Goal: Task Accomplishment & Management: Manage account settings

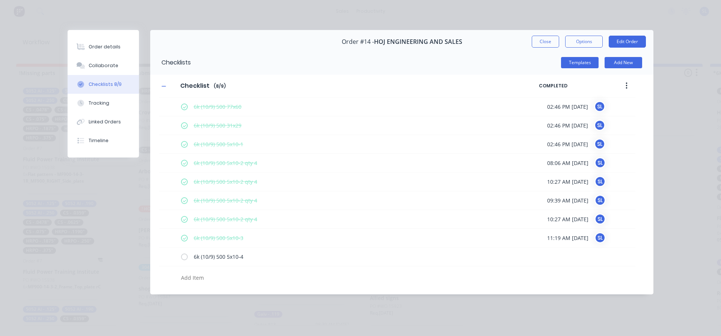
scroll to position [0, 367]
click at [185, 256] on label at bounding box center [184, 257] width 7 height 8
click at [0, 0] on input "checkbox" at bounding box center [0, 0] width 0 height 0
type textarea "x"
click at [96, 106] on div "Tracking" at bounding box center [99, 103] width 21 height 7
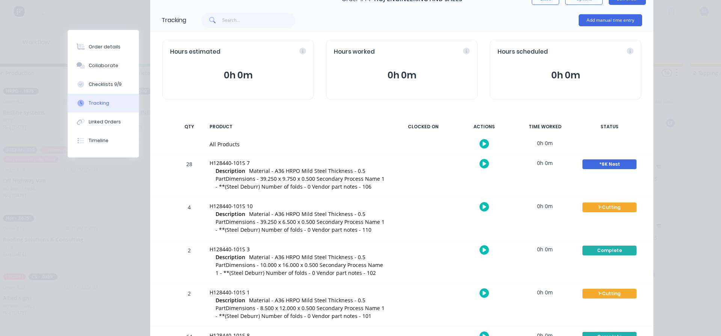
scroll to position [0, 0]
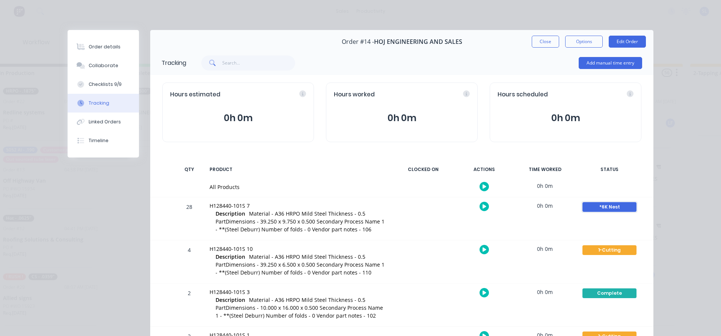
click at [607, 207] on div "*6K Nest" at bounding box center [609, 207] width 54 height 10
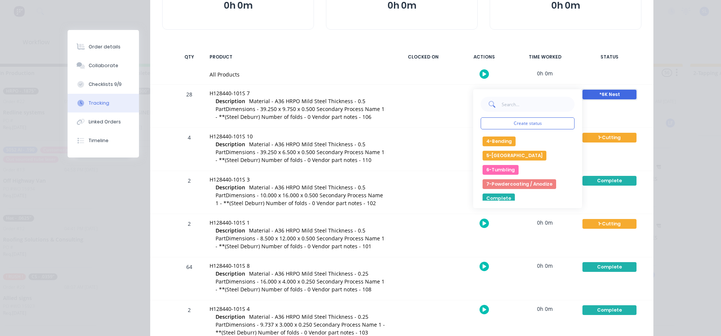
scroll to position [38, 0]
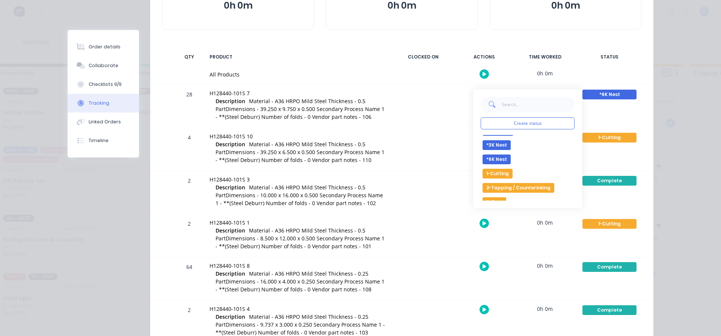
click at [491, 175] on button "1-Cutting" at bounding box center [498, 174] width 30 height 10
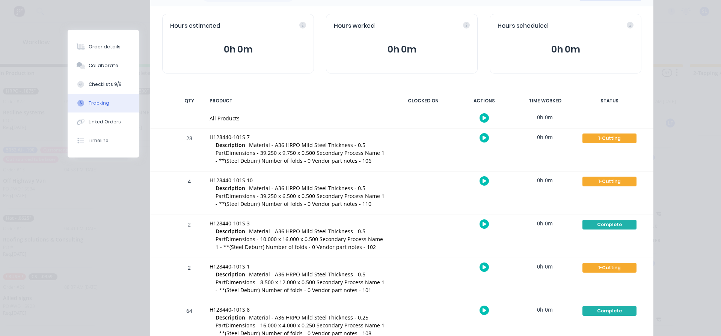
scroll to position [0, 0]
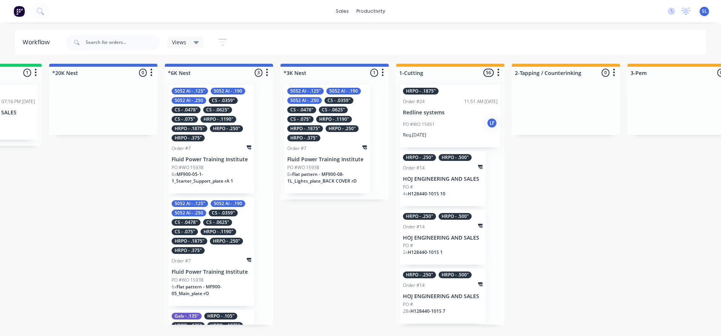
click at [191, 169] on p "PO #WO 15938" at bounding box center [188, 167] width 32 height 7
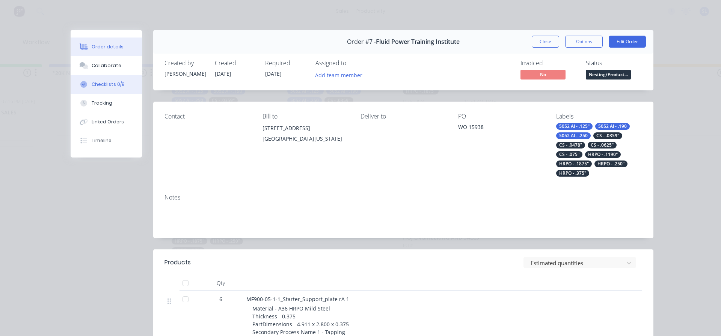
click at [103, 84] on div "Checklists 0/8" at bounding box center [108, 84] width 33 height 7
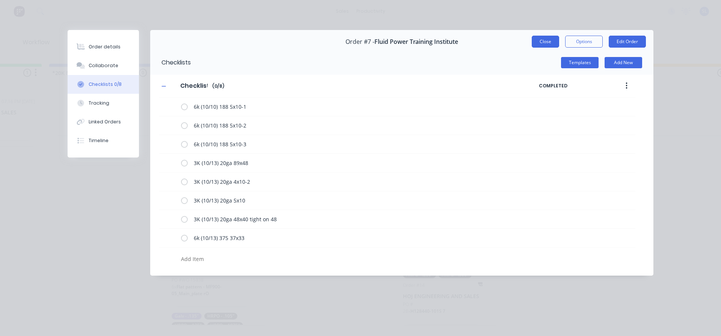
click at [536, 38] on button "Close" at bounding box center [545, 42] width 27 height 12
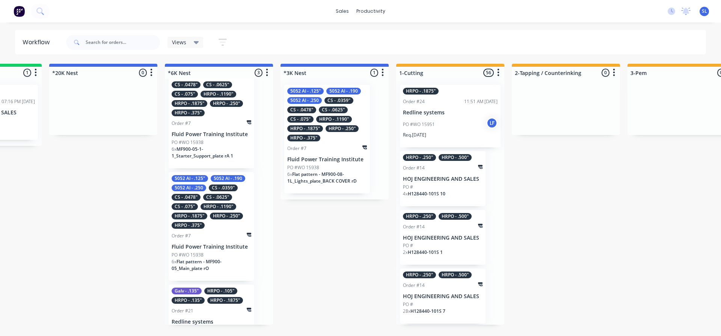
scroll to position [50, 0]
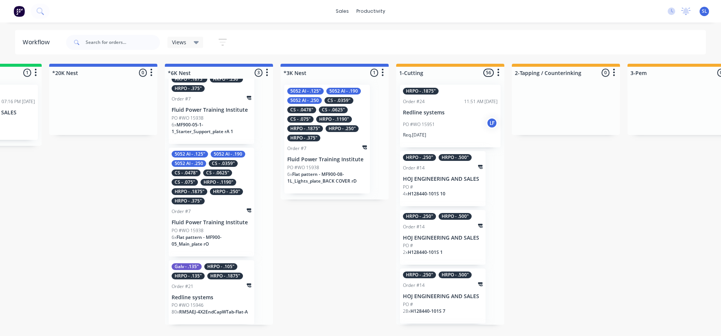
click at [202, 236] on span "Flat pattern - MF900-05_Main_plate rO" at bounding box center [197, 240] width 50 height 13
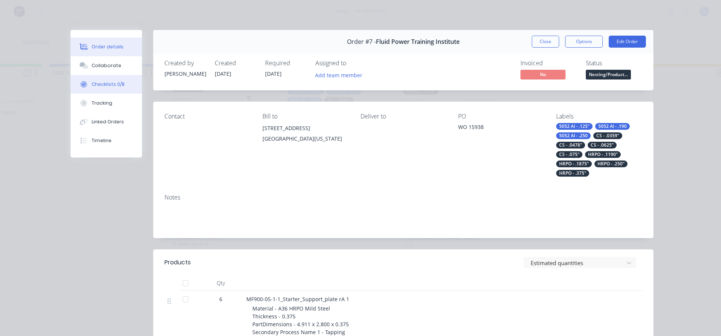
click at [108, 84] on div "Checklists 0/8" at bounding box center [108, 84] width 33 height 7
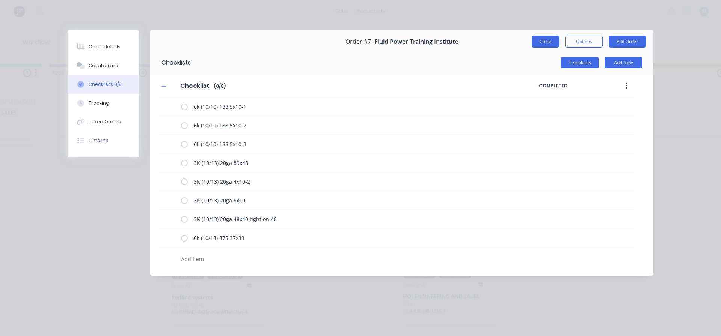
click at [542, 44] on button "Close" at bounding box center [545, 42] width 27 height 12
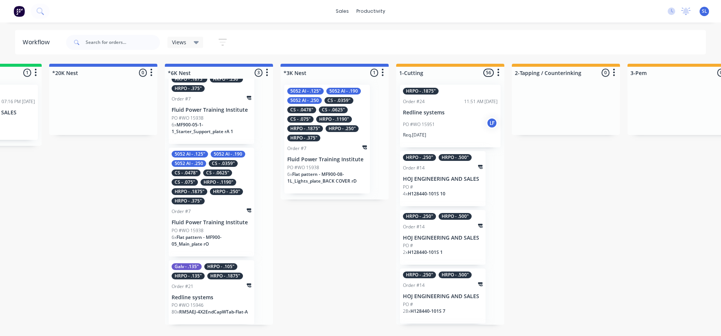
click at [187, 303] on p "PO #WO 15946" at bounding box center [188, 305] width 32 height 7
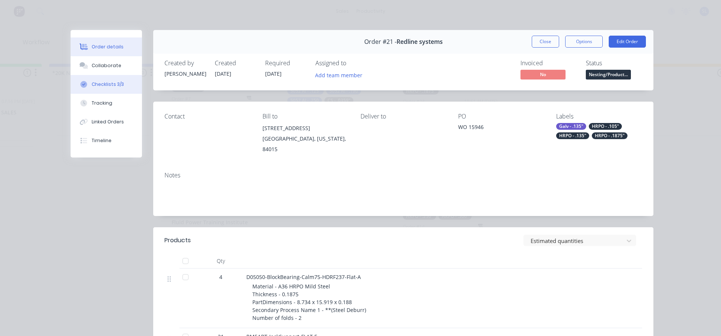
click at [96, 81] on div "Checklists 3/3" at bounding box center [108, 84] width 32 height 7
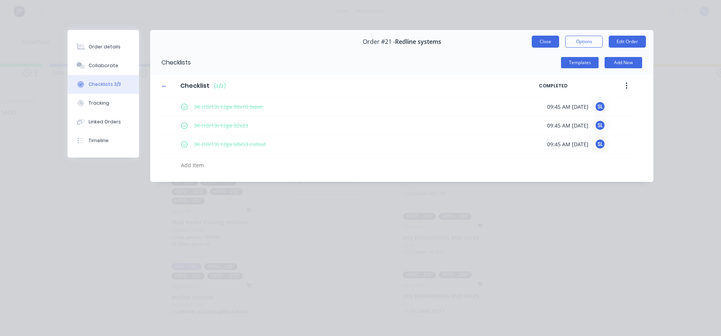
click at [545, 47] on button "Close" at bounding box center [545, 42] width 27 height 12
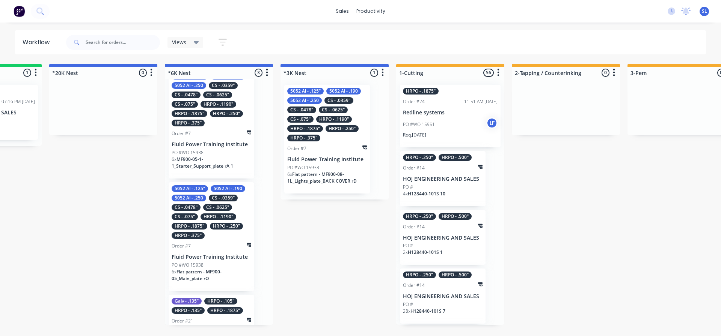
scroll to position [0, 0]
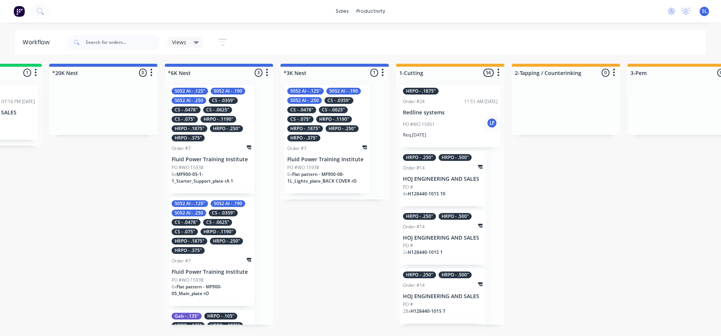
click at [198, 167] on p "PO #WO 15938" at bounding box center [188, 167] width 32 height 7
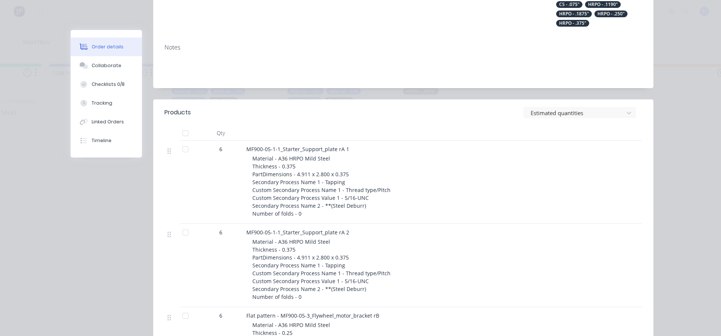
scroll to position [38, 0]
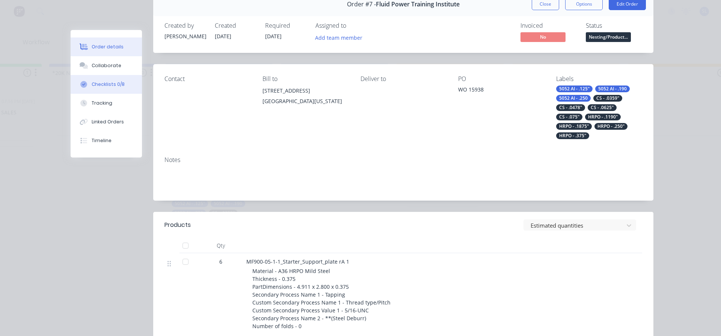
click at [107, 86] on div "Checklists 0/8" at bounding box center [108, 84] width 33 height 7
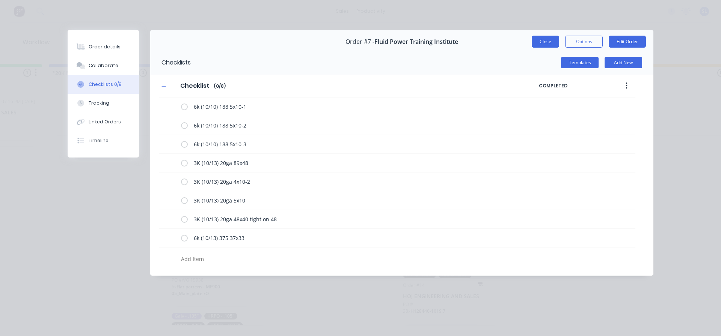
click at [541, 41] on button "Close" at bounding box center [545, 42] width 27 height 12
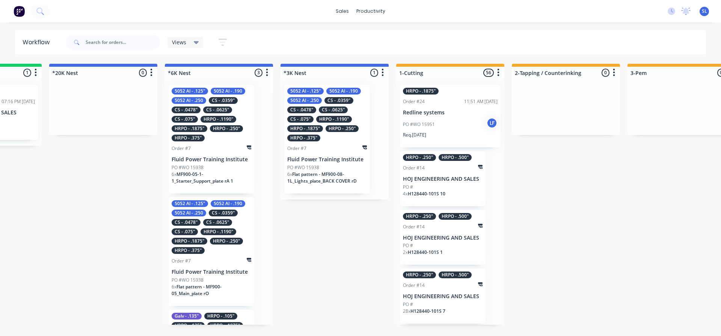
click at [215, 118] on div "HRPO - .1190"" at bounding box center [219, 119] width 36 height 7
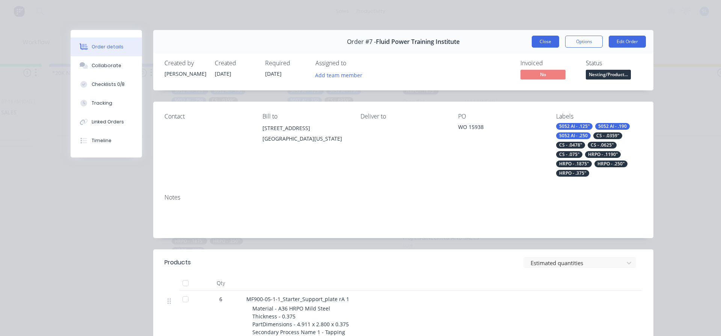
click at [542, 43] on button "Close" at bounding box center [545, 42] width 27 height 12
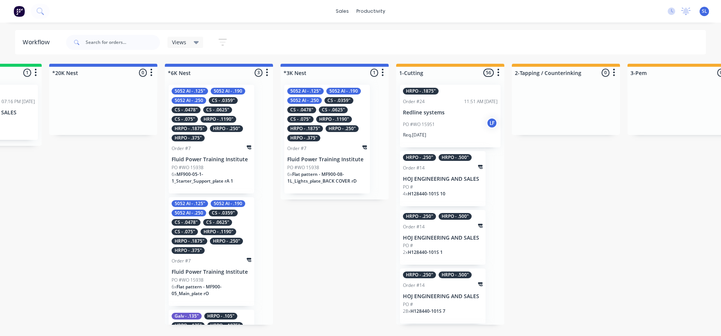
scroll to position [50, 0]
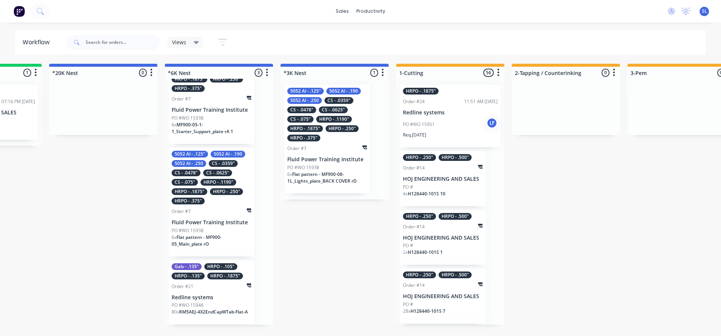
click at [220, 294] on div "Galv - .135" HRPO - .105" HRPO - .135" HRPO - .1875" Order #21 Redline systems …" at bounding box center [212, 293] width 86 height 65
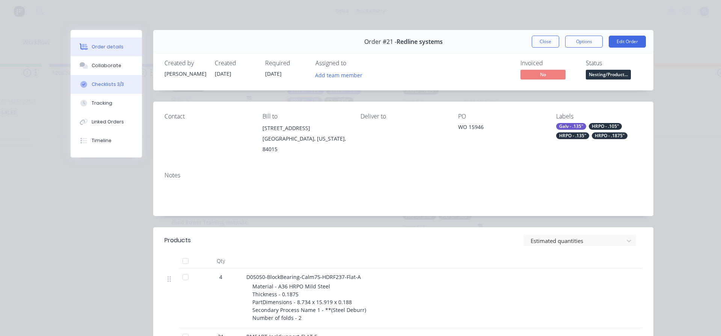
click at [100, 88] on button "Checklists 3/3" at bounding box center [106, 84] width 71 height 19
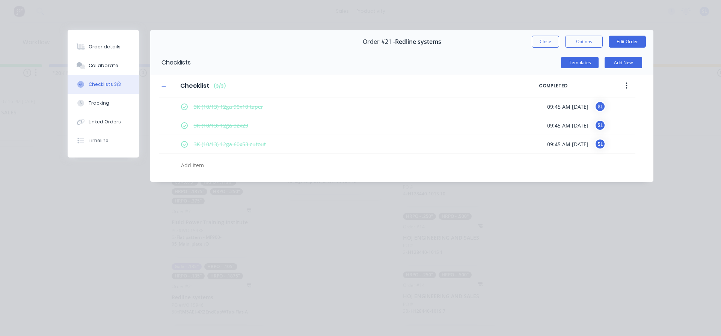
click at [543, 44] on button "Close" at bounding box center [545, 42] width 27 height 12
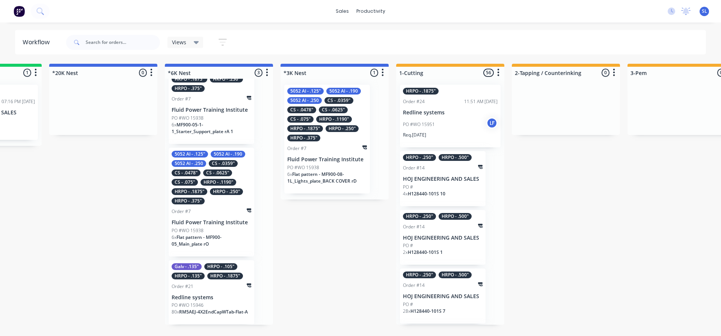
click at [213, 195] on div "5052 Al - .125" 5052 Al - .190 5052 Al - .250 CS - .0359" CS - .0478" CS - .062…" at bounding box center [212, 178] width 80 height 54
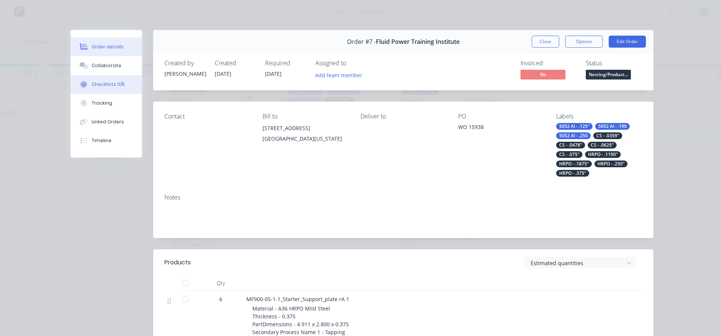
click at [99, 88] on button "Checklists 0/8" at bounding box center [106, 84] width 71 height 19
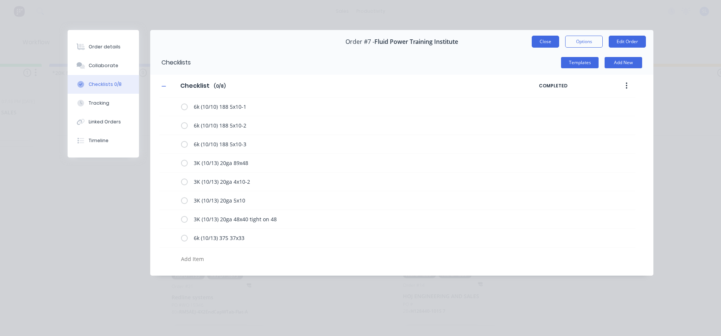
click at [542, 42] on button "Close" at bounding box center [545, 42] width 27 height 12
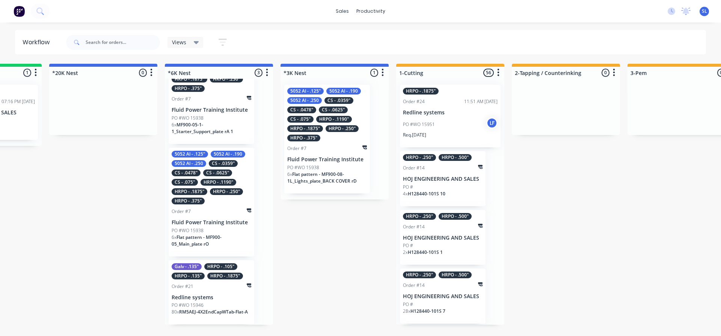
click at [201, 291] on div "Galv - .135" HRPO - .105" HRPO - .135" HRPO - .1875" Order #21 Redline systems …" at bounding box center [212, 293] width 86 height 65
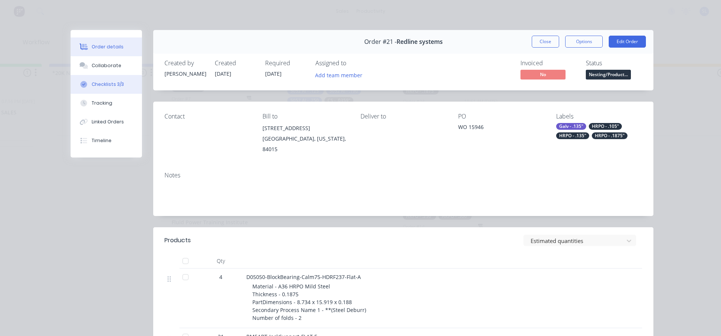
drag, startPoint x: 106, startPoint y: 79, endPoint x: 115, endPoint y: 81, distance: 9.4
click at [107, 79] on button "Checklists 3/3" at bounding box center [106, 84] width 71 height 19
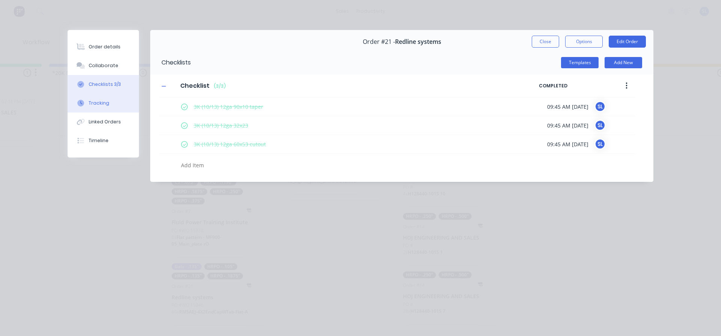
drag, startPoint x: 96, startPoint y: 104, endPoint x: 109, endPoint y: 104, distance: 13.1
click at [97, 104] on div "Tracking" at bounding box center [99, 103] width 21 height 7
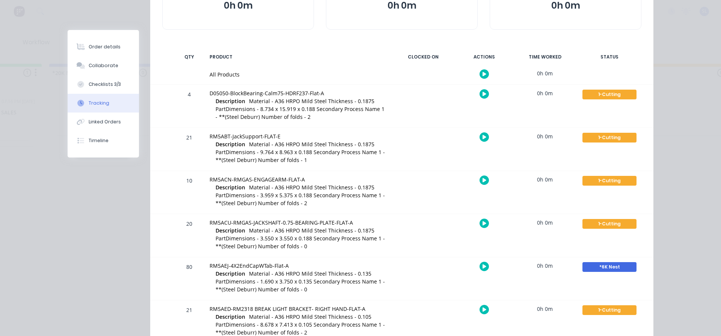
scroll to position [150, 0]
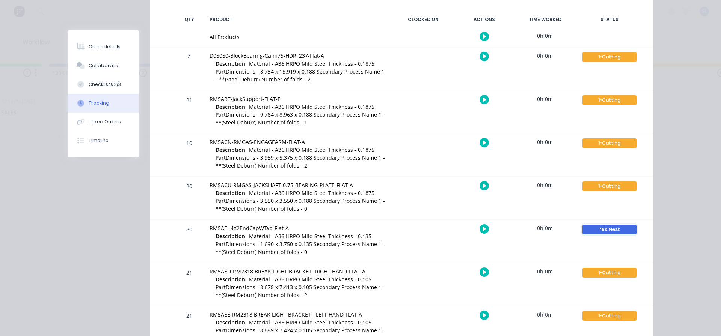
click at [597, 229] on div "*6K Nest" at bounding box center [609, 230] width 54 height 10
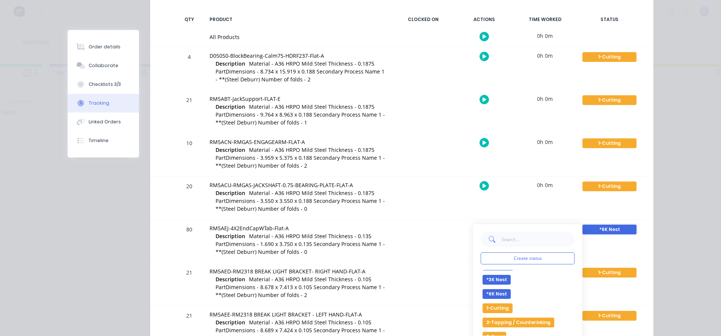
scroll to position [38, 0]
click at [498, 310] on button "1-Cutting" at bounding box center [498, 309] width 30 height 10
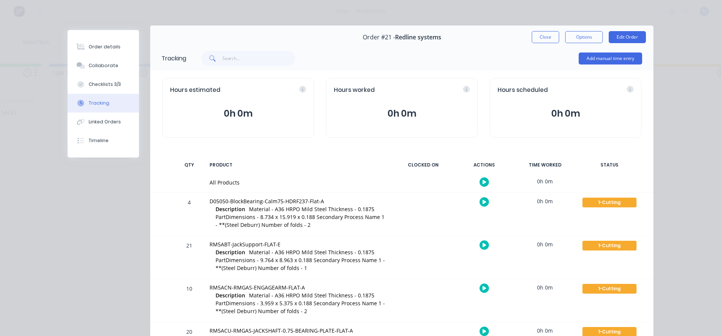
scroll to position [0, 0]
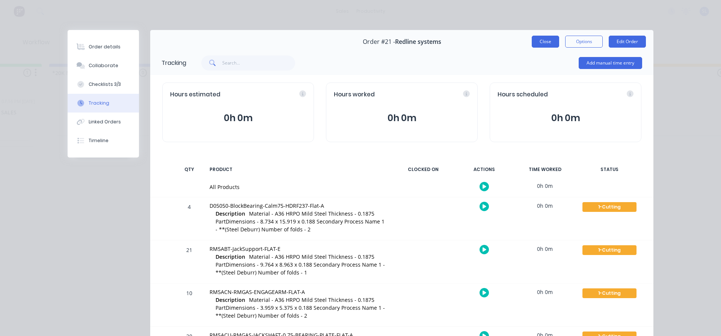
click at [540, 43] on button "Close" at bounding box center [545, 42] width 27 height 12
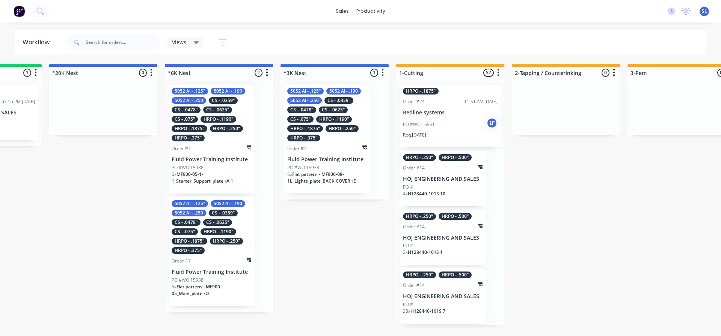
click at [201, 148] on div "Order #7" at bounding box center [212, 148] width 80 height 7
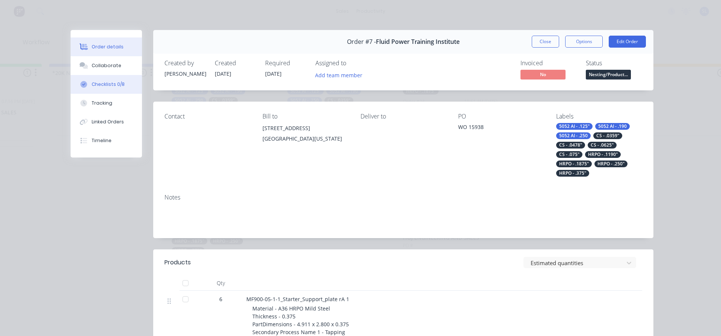
click at [102, 85] on div "Checklists 0/8" at bounding box center [108, 84] width 33 height 7
type textarea "x"
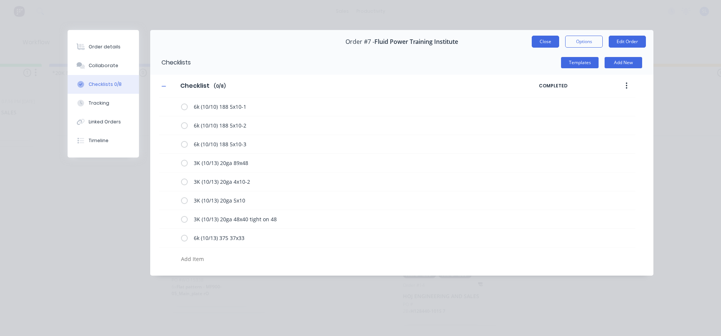
click at [539, 42] on button "Close" at bounding box center [545, 42] width 27 height 12
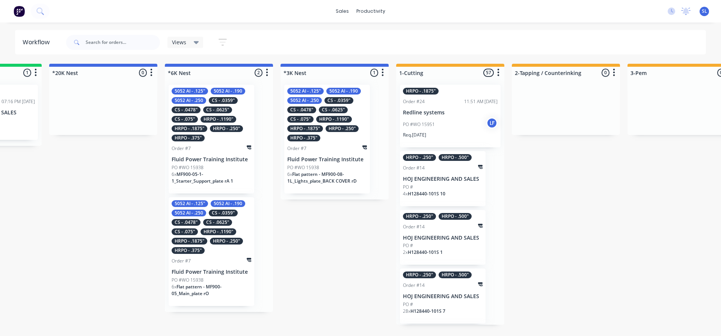
click at [317, 78] on div at bounding box center [335, 73] width 108 height 12
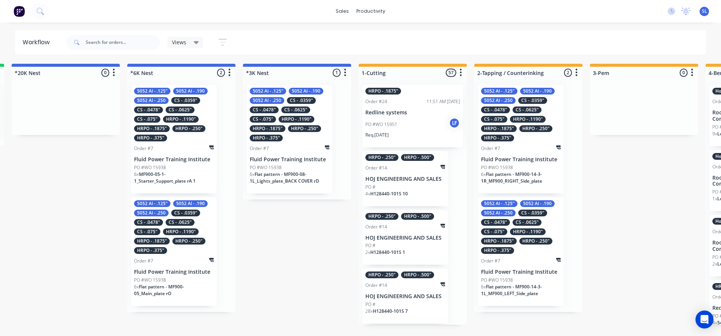
scroll to position [0, 598]
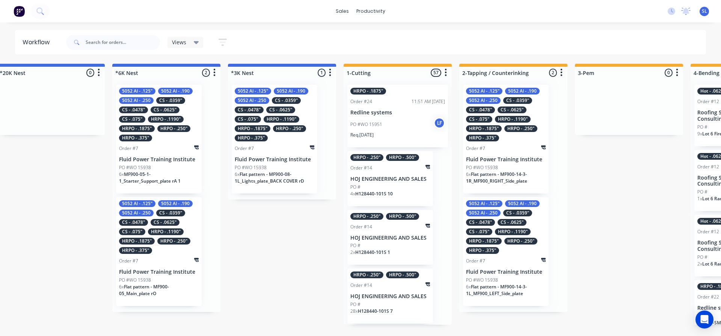
click at [262, 73] on div at bounding box center [282, 73] width 108 height 12
click at [265, 164] on p "PO #WO 15938" at bounding box center [251, 167] width 32 height 7
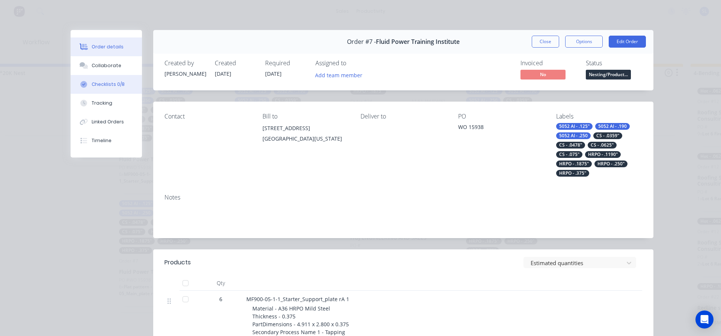
click at [87, 81] on button "Checklists 0/8" at bounding box center [106, 84] width 71 height 19
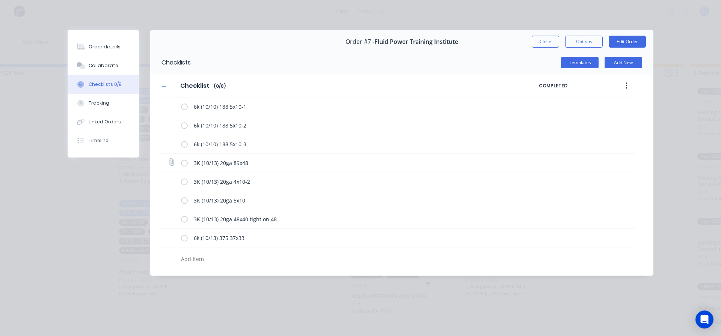
click at [184, 164] on label at bounding box center [184, 163] width 7 height 8
click at [0, 0] on input "checkbox" at bounding box center [0, 0] width 0 height 0
click at [183, 181] on label at bounding box center [184, 182] width 7 height 8
click at [0, 0] on input "checkbox" at bounding box center [0, 0] width 0 height 0
click at [185, 200] on label at bounding box center [184, 201] width 7 height 8
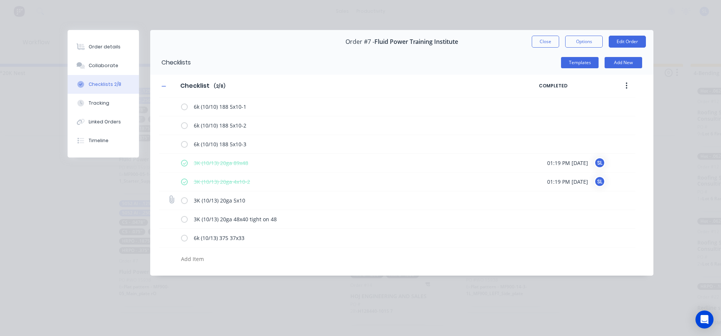
click at [0, 0] on input "checkbox" at bounding box center [0, 0] width 0 height 0
click at [184, 219] on label at bounding box center [184, 220] width 7 height 8
click at [0, 0] on input "checkbox" at bounding box center [0, 0] width 0 height 0
type textarea "x"
click at [548, 42] on button "Close" at bounding box center [545, 42] width 27 height 12
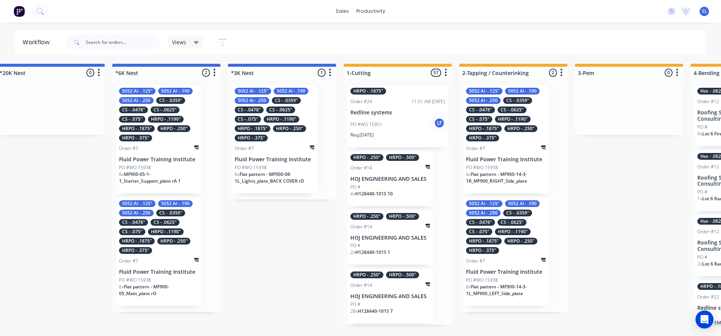
click at [252, 74] on div at bounding box center [282, 73] width 108 height 12
click at [255, 162] on p "Fluid Power Training Institute" at bounding box center [275, 160] width 80 height 6
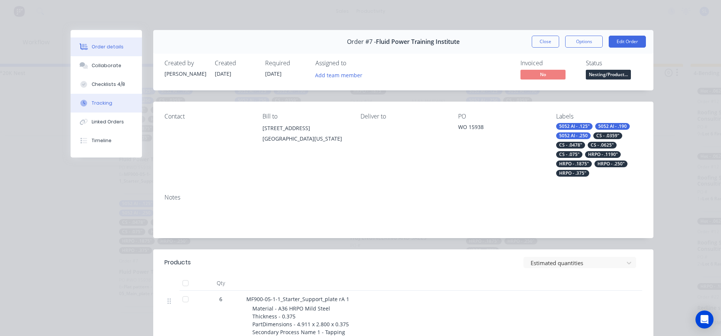
click at [98, 103] on div "Tracking" at bounding box center [102, 103] width 21 height 7
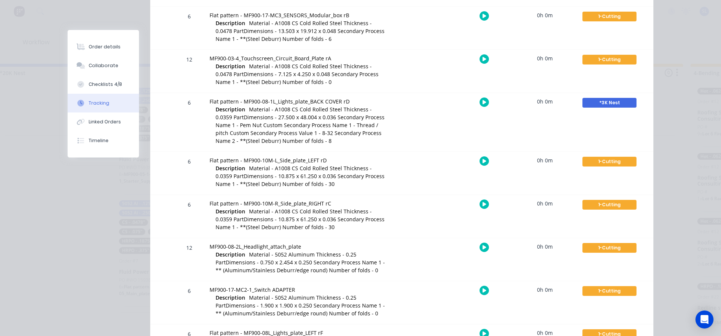
scroll to position [1840, 0]
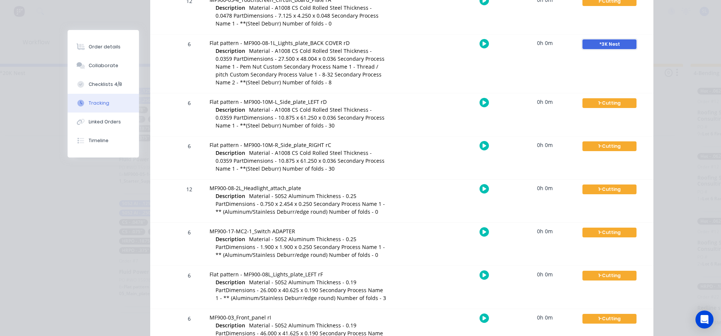
click at [597, 45] on div "*3K Nest" at bounding box center [609, 44] width 54 height 10
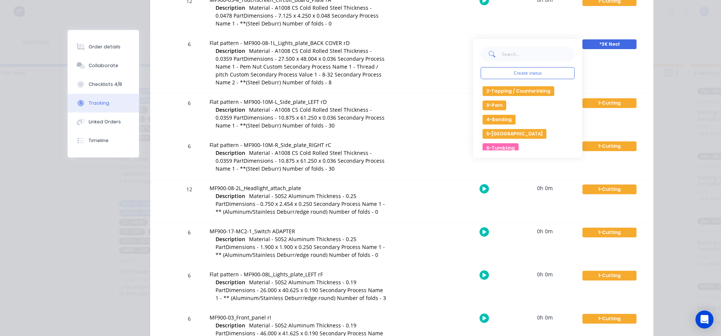
scroll to position [73, 0]
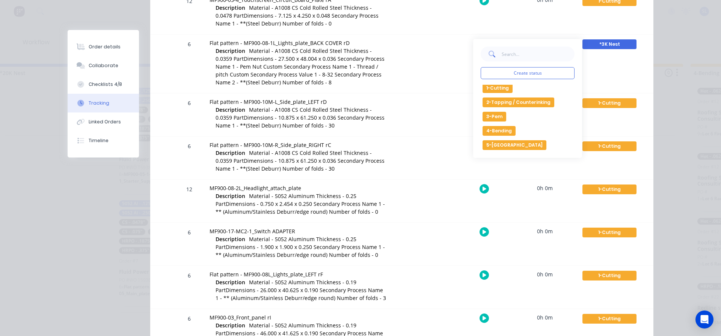
click at [500, 87] on button "1-Cutting" at bounding box center [498, 88] width 30 height 10
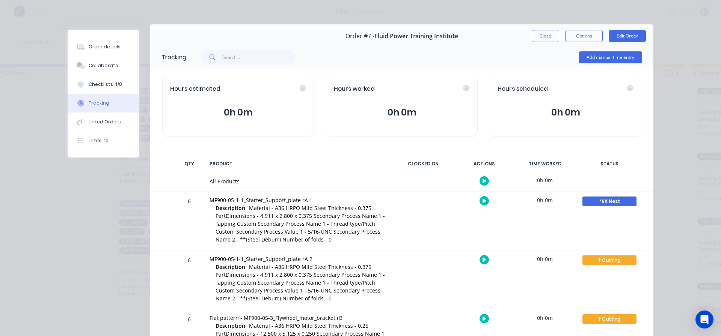
scroll to position [0, 0]
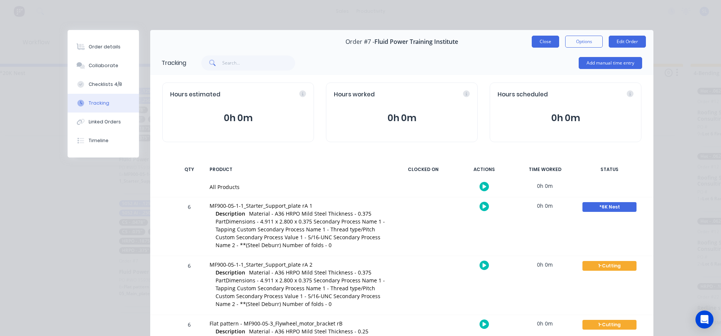
click at [542, 40] on button "Close" at bounding box center [545, 42] width 27 height 12
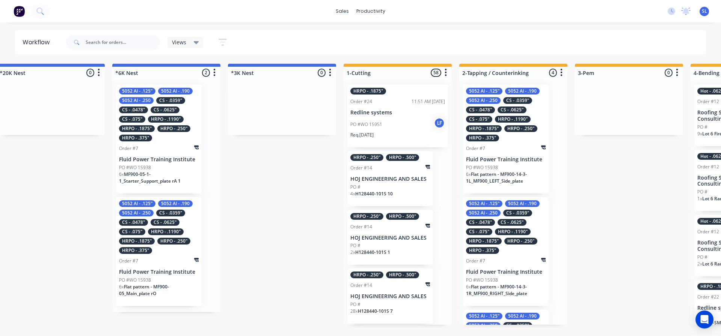
click at [245, 74] on div at bounding box center [282, 73] width 108 height 12
click at [248, 85] on div at bounding box center [282, 107] width 108 height 56
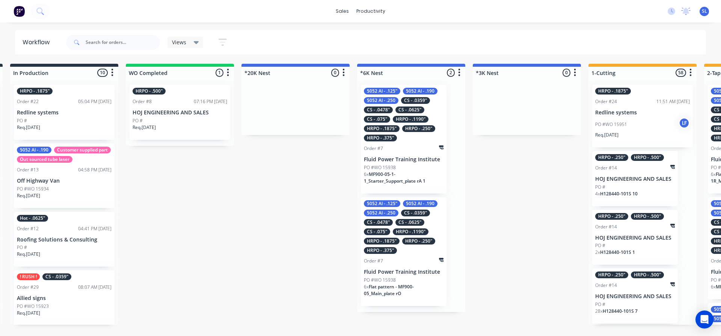
scroll to position [0, 371]
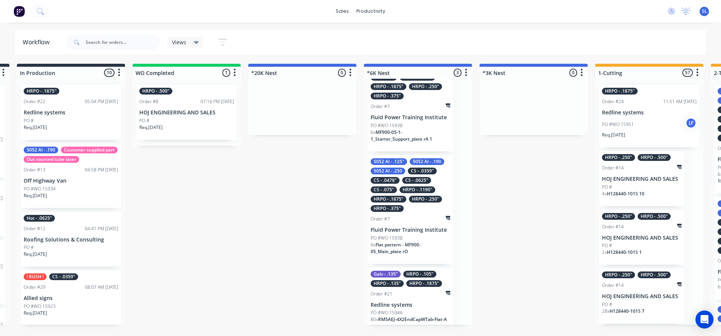
scroll to position [50, 0]
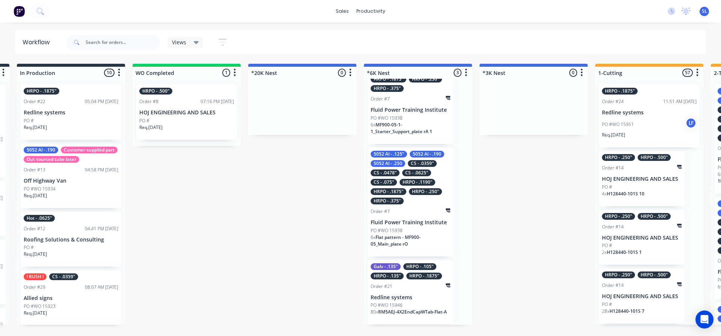
click at [395, 307] on p "PO #WO 15946" at bounding box center [387, 305] width 32 height 7
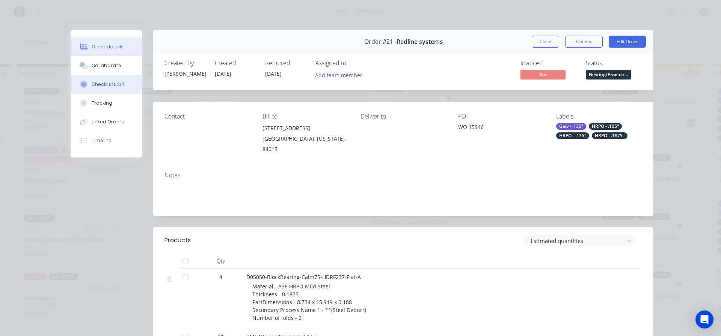
click at [106, 86] on div "Checklists 3/4" at bounding box center [108, 84] width 33 height 7
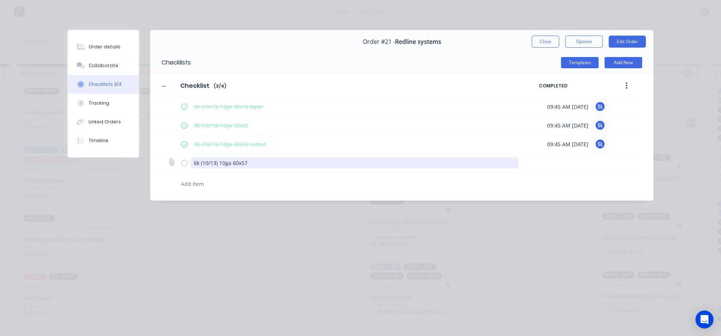
click at [197, 167] on textarea "6k (10/13) 10ga 60x57" at bounding box center [355, 163] width 328 height 11
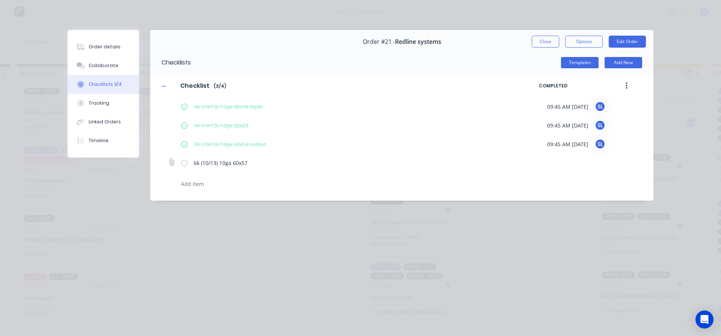
click at [185, 162] on label at bounding box center [184, 163] width 7 height 8
click at [0, 0] on input "checkbox" at bounding box center [0, 0] width 0 height 0
type textarea "x"
click at [102, 107] on button "Tracking" at bounding box center [103, 103] width 71 height 19
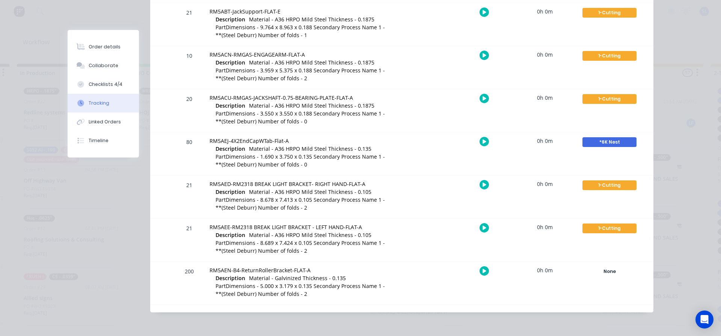
scroll to position [200, 0]
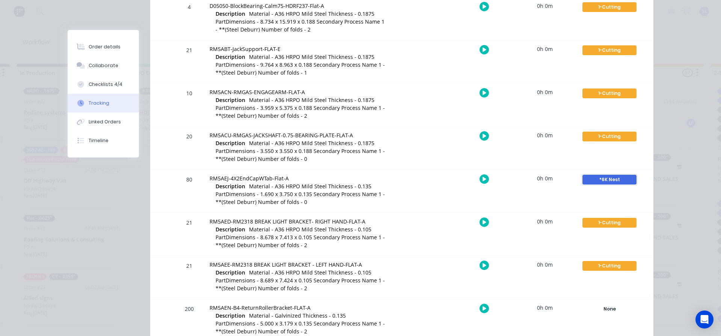
click at [603, 178] on div "*6K Nest" at bounding box center [609, 180] width 54 height 10
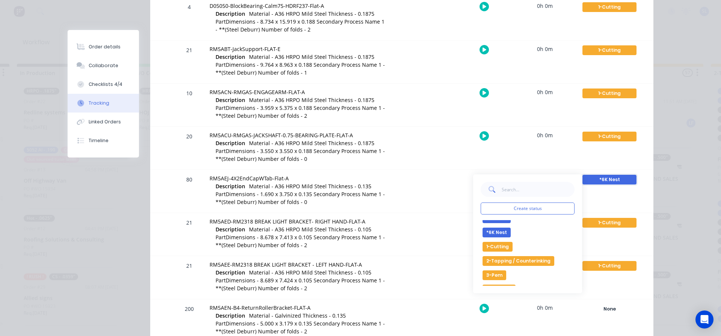
scroll to position [38, 0]
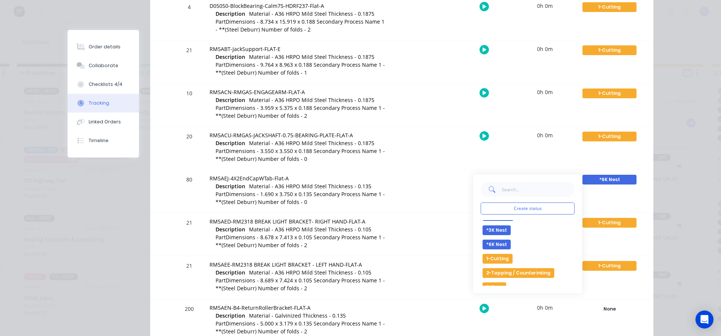
click at [499, 260] on button "1-Cutting" at bounding box center [498, 259] width 30 height 10
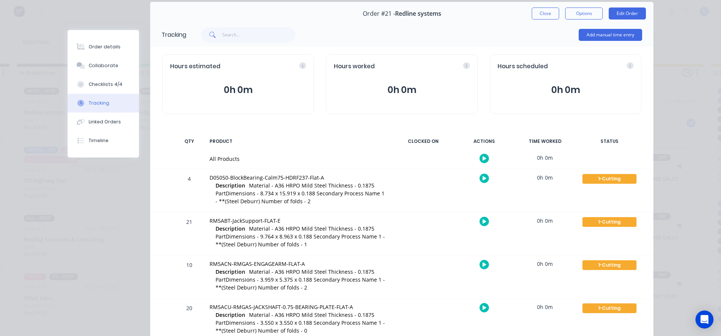
scroll to position [12, 0]
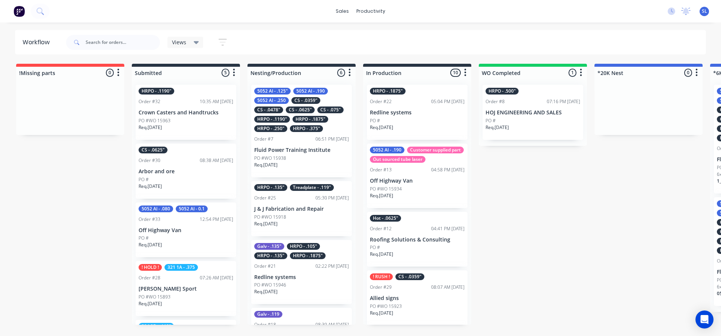
drag, startPoint x: 135, startPoint y: 333, endPoint x: 169, endPoint y: 340, distance: 34.6
click at [169, 291] on html "sales productivity sales Sales Orders Customers Price Level Manager productivit…" at bounding box center [360, 145] width 721 height 291
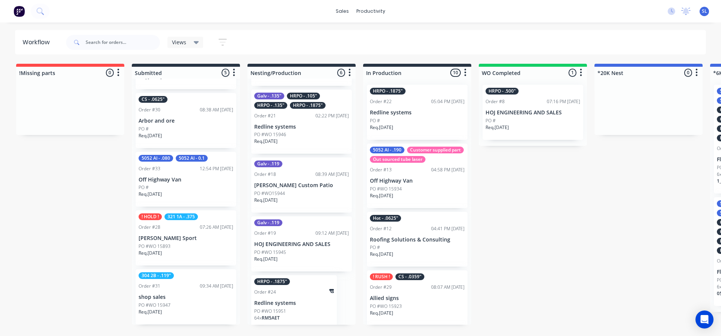
scroll to position [157, 0]
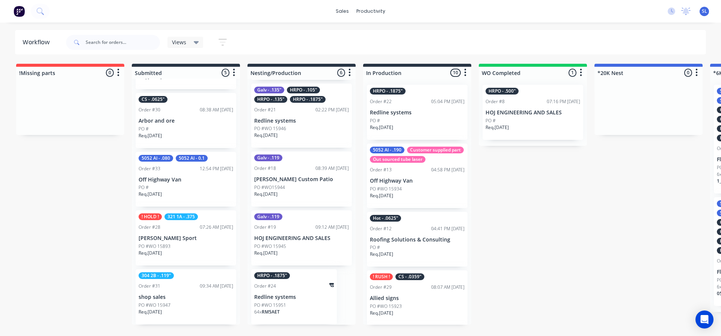
click at [288, 305] on div "PO #WO 15951" at bounding box center [294, 305] width 80 height 7
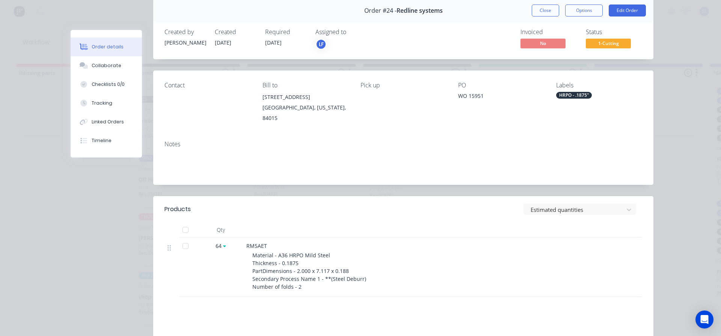
scroll to position [75, 0]
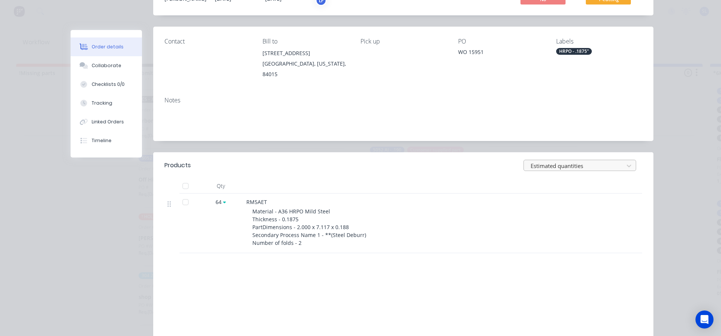
click at [578, 161] on div at bounding box center [575, 165] width 90 height 9
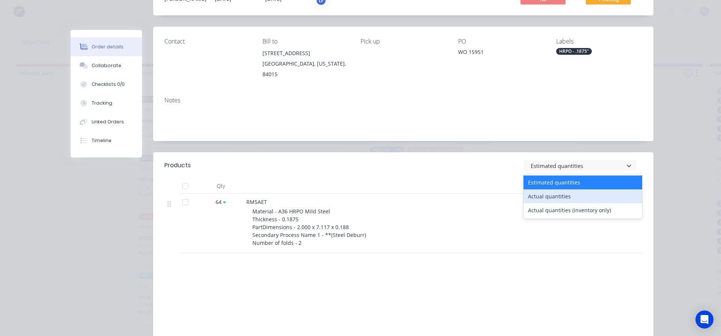
click at [559, 191] on div "Actual quantities" at bounding box center [582, 197] width 119 height 14
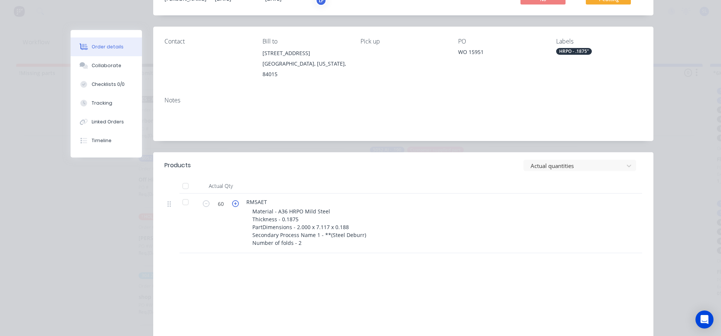
click at [232, 201] on icon "button" at bounding box center [235, 204] width 7 height 7
type input "64"
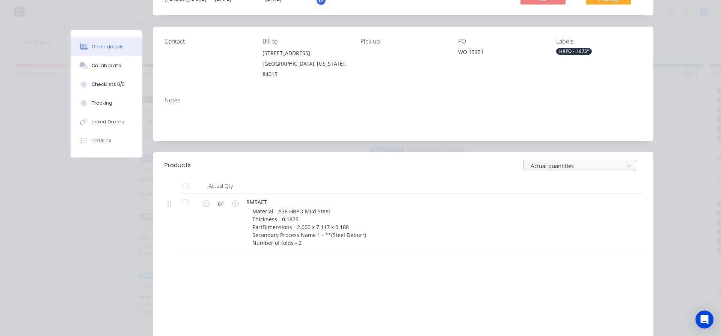
click at [619, 160] on div "Actual quantities" at bounding box center [575, 165] width 95 height 11
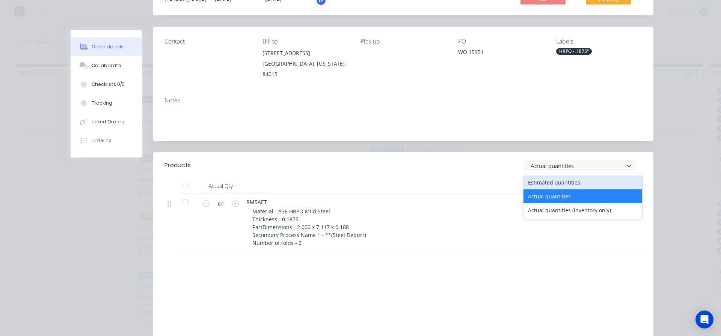
click at [567, 180] on div "Estimated quantities" at bounding box center [582, 183] width 119 height 14
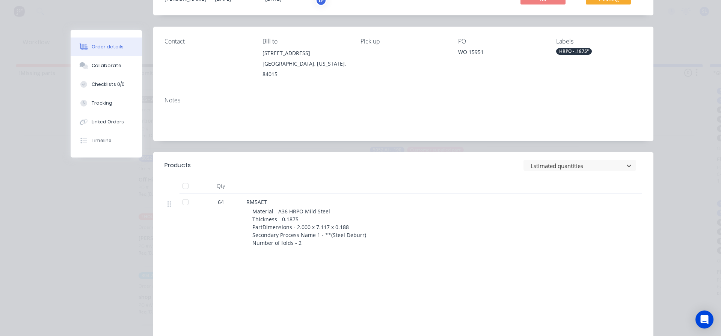
click at [535, 246] on div "Products option Estimated quantities, selected. Estimated quantities Qty 64 RM5…" at bounding box center [403, 263] width 500 height 223
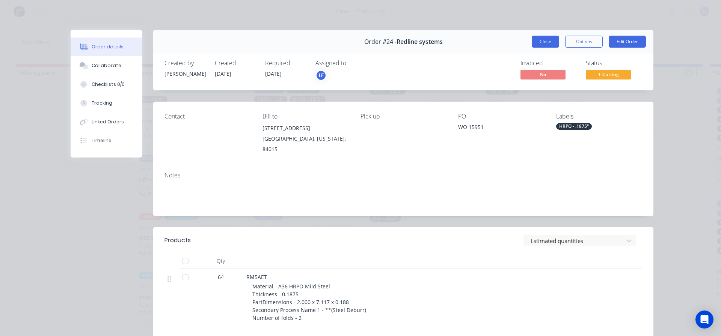
click at [545, 43] on button "Close" at bounding box center [545, 42] width 27 height 12
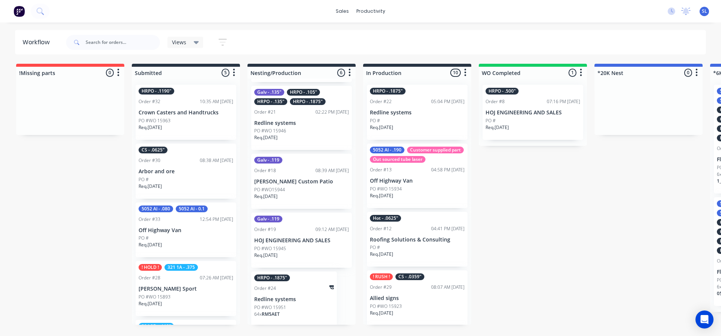
scroll to position [157, 0]
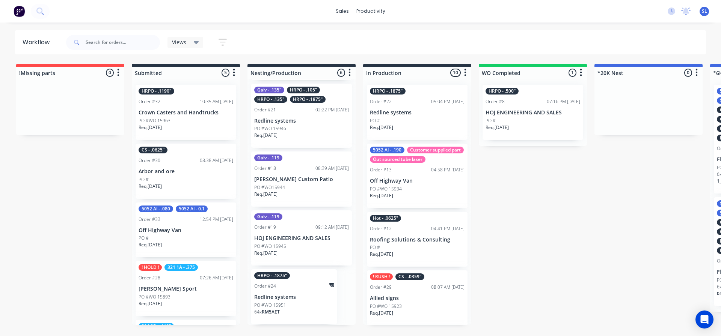
click at [306, 299] on p "Redline systems" at bounding box center [294, 297] width 80 height 6
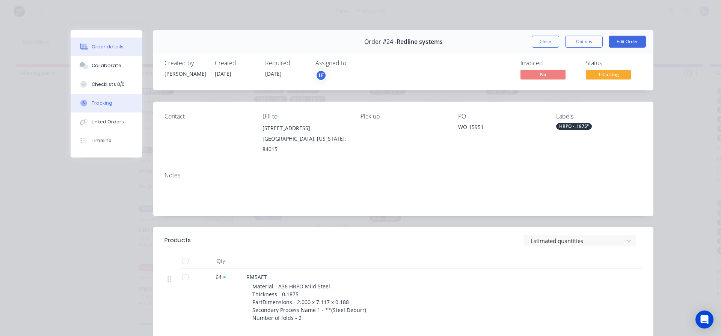
drag, startPoint x: 96, startPoint y: 106, endPoint x: 100, endPoint y: 104, distance: 4.0
click at [97, 106] on div "Tracking" at bounding box center [102, 103] width 21 height 7
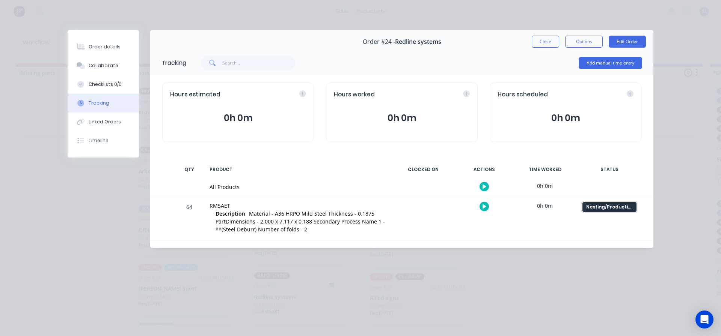
click at [616, 208] on div "Nesting/Production" at bounding box center [609, 207] width 54 height 10
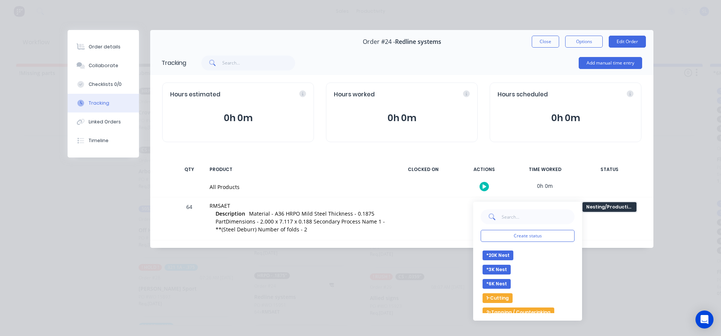
scroll to position [38, 0]
click at [501, 285] on button "1-Cutting" at bounding box center [498, 287] width 30 height 10
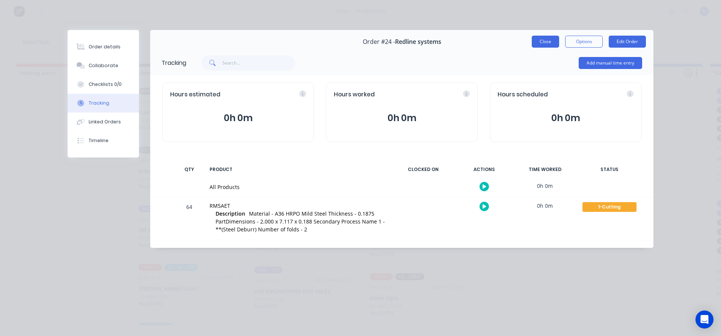
scroll to position [98, 0]
click at [98, 50] on button "Order details" at bounding box center [103, 47] width 71 height 19
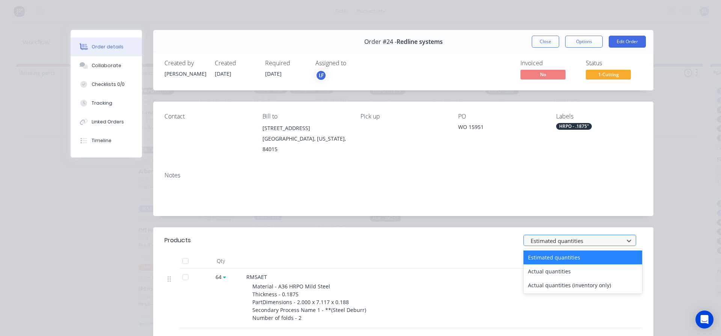
click at [589, 237] on div at bounding box center [575, 241] width 90 height 9
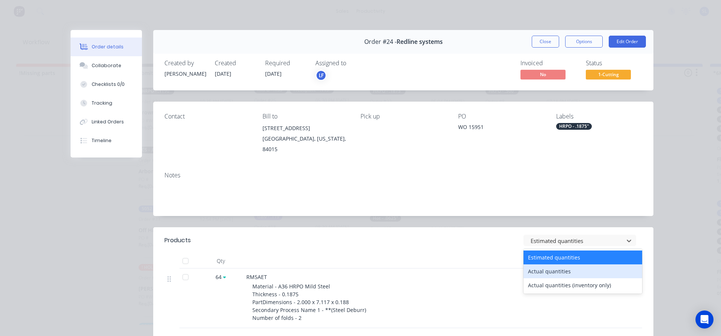
click at [557, 267] on div "Actual quantities" at bounding box center [582, 272] width 119 height 14
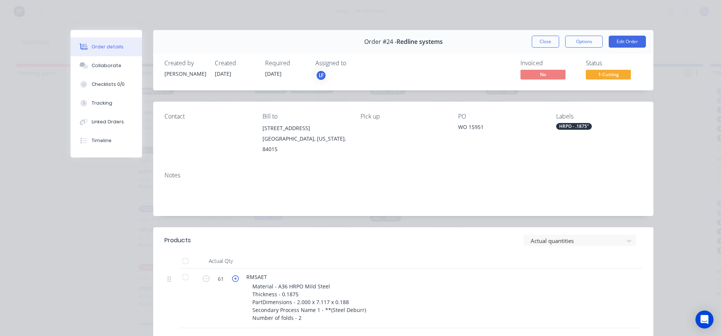
click at [232, 276] on icon "button" at bounding box center [235, 279] width 7 height 7
type input "64"
click at [452, 283] on div "Material - A36 HRPO Mild Steel Thickness - 0.1875 PartDimensions - 2.000 x 7.11…" at bounding box center [396, 302] width 288 height 39
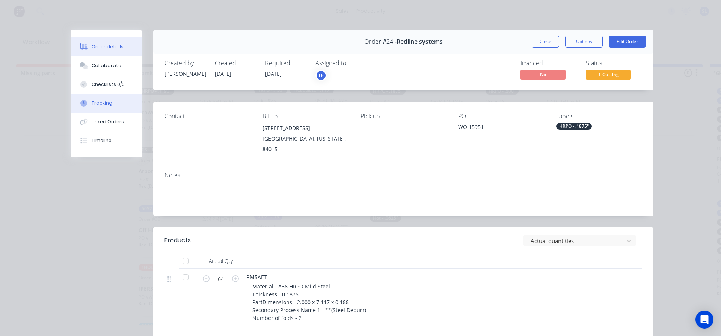
click at [103, 107] on button "Tracking" at bounding box center [106, 103] width 71 height 19
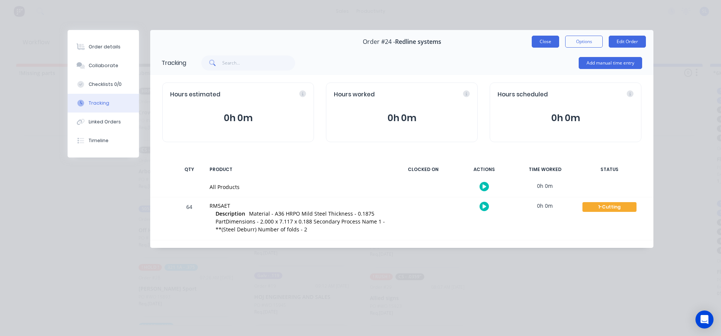
click at [542, 41] on button "Close" at bounding box center [545, 42] width 27 height 12
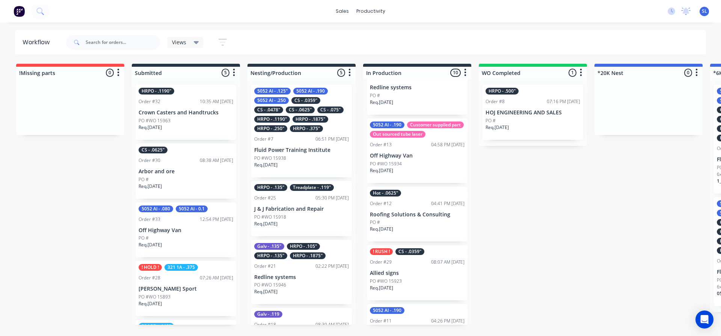
scroll to position [38, 0]
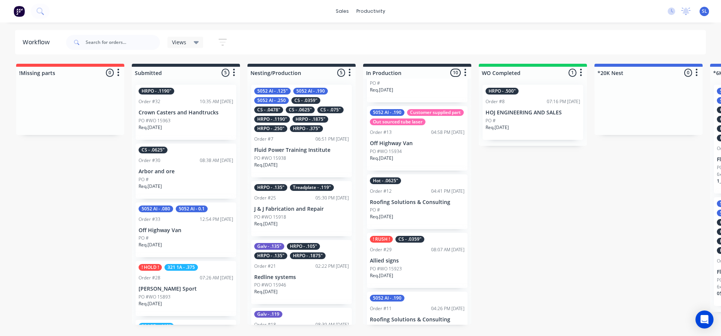
click at [407, 275] on div "! RUSH ! CS - .0359" Order #29 08:07 AM 13/10/25 Allied signs PO #WO 15923 Req.…" at bounding box center [417, 260] width 101 height 55
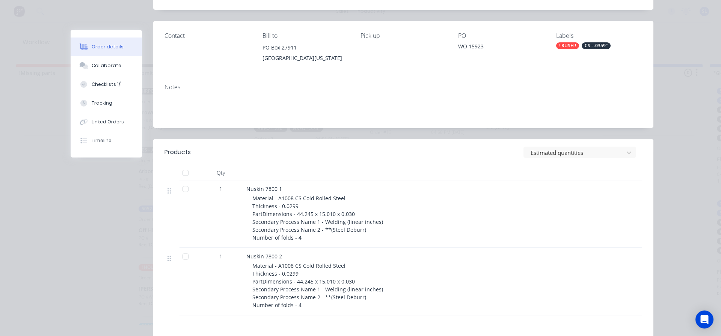
scroll to position [75, 0]
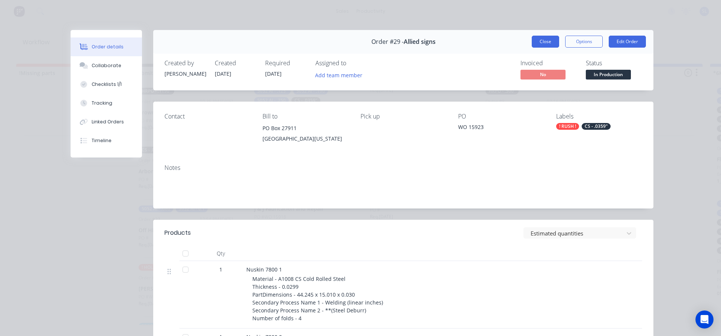
click at [544, 40] on button "Close" at bounding box center [545, 42] width 27 height 12
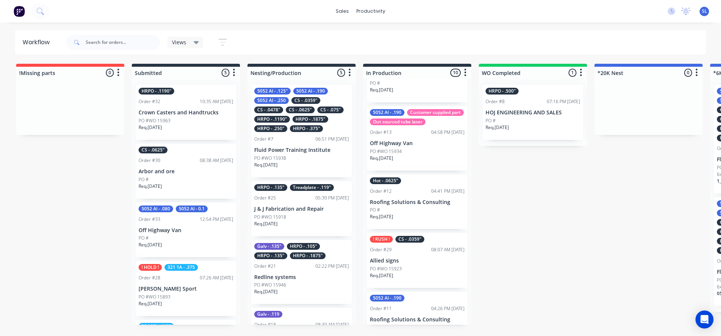
click at [404, 284] on div "Req. 13/10/25" at bounding box center [417, 279] width 95 height 13
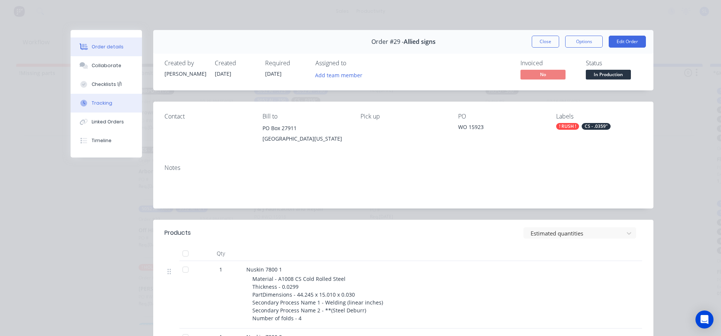
click at [92, 102] on div "Tracking" at bounding box center [102, 103] width 21 height 7
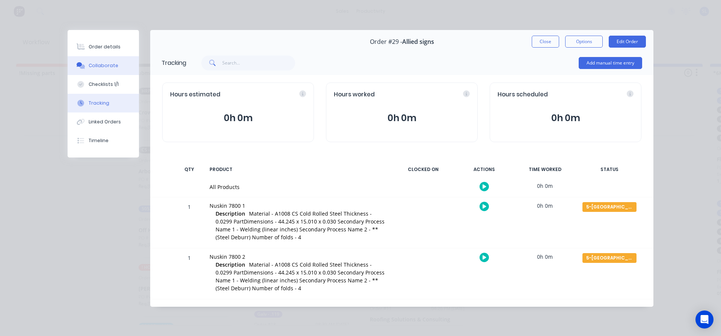
click at [111, 69] on button "Collaborate" at bounding box center [103, 65] width 71 height 19
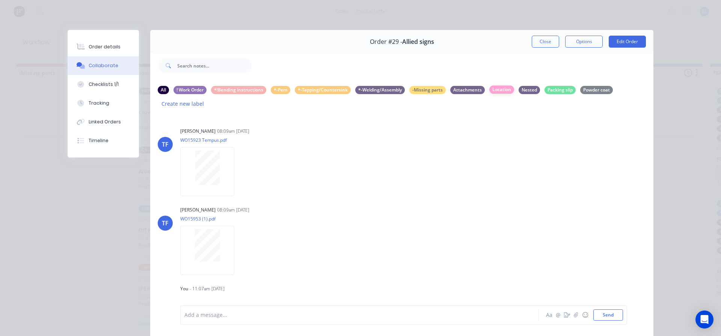
click at [503, 89] on div "Location" at bounding box center [501, 90] width 25 height 8
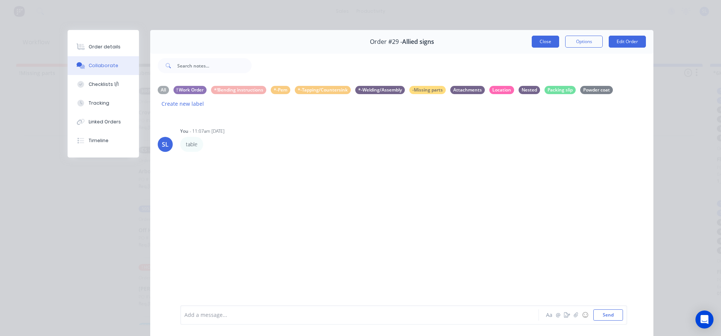
click at [541, 40] on button "Close" at bounding box center [545, 42] width 27 height 12
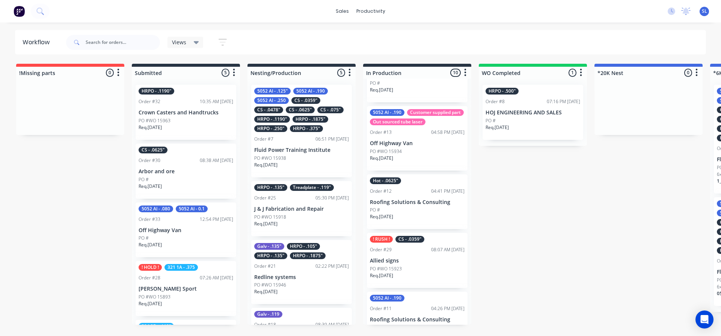
drag, startPoint x: 135, startPoint y: 336, endPoint x: 205, endPoint y: 357, distance: 73.3
click at [205, 291] on html "sales productivity sales Sales Orders Customers Price Level Manager productivit…" at bounding box center [360, 145] width 721 height 291
drag, startPoint x: 163, startPoint y: 334, endPoint x: 190, endPoint y: 338, distance: 27.7
click at [190, 291] on html "sales productivity sales Sales Orders Customers Price Level Manager productivit…" at bounding box center [360, 145] width 721 height 291
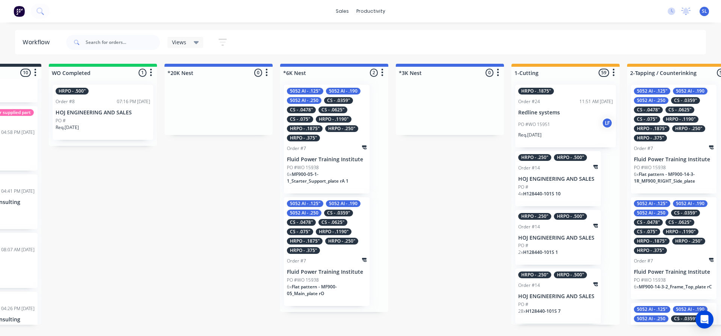
scroll to position [0, 514]
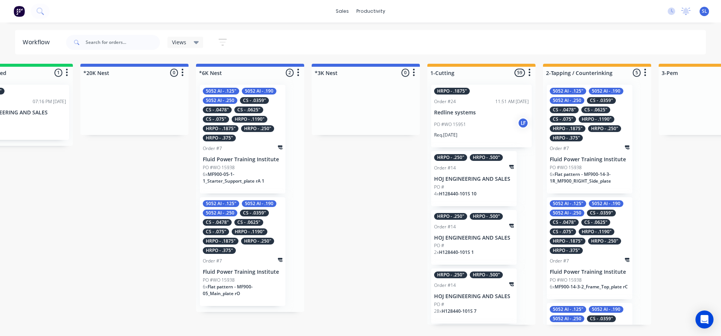
click at [223, 287] on span "Flat pattern - MF900-05_Main_plate rO" at bounding box center [228, 290] width 50 height 13
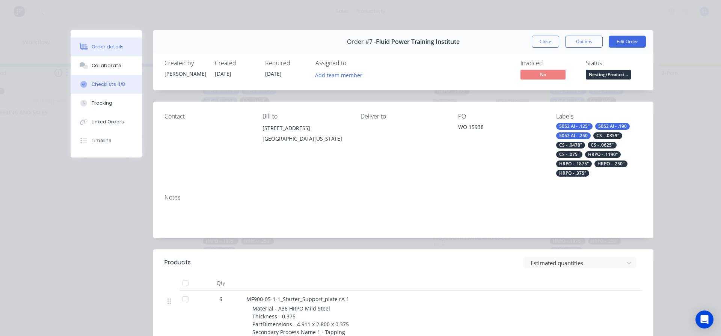
click at [111, 87] on div "Checklists 4/8" at bounding box center [108, 84] width 33 height 7
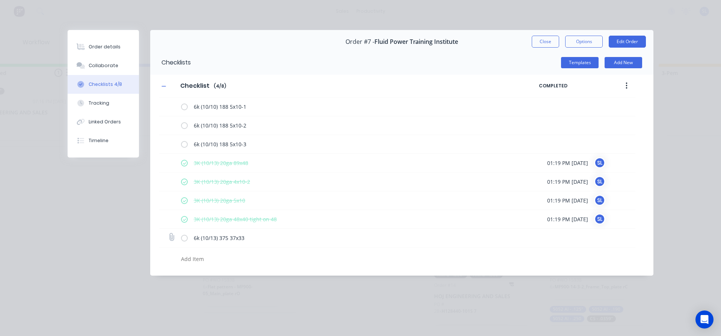
click at [186, 239] on label at bounding box center [184, 238] width 7 height 8
click at [0, 0] on input "checkbox" at bounding box center [0, 0] width 0 height 0
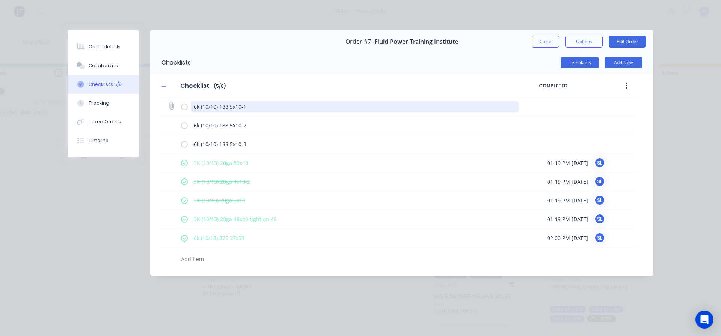
click at [223, 111] on textarea "6k (10/10) 188 5x10-1" at bounding box center [355, 106] width 328 height 11
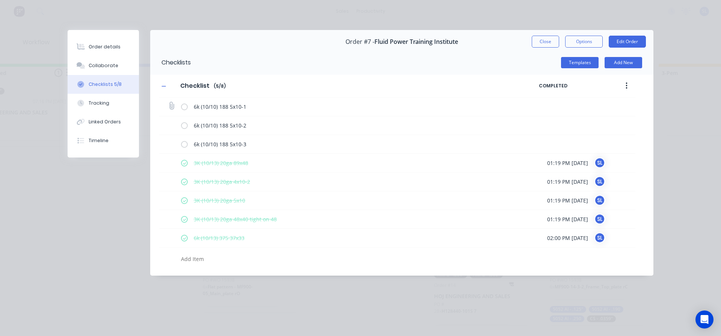
click at [180, 108] on div "6k (10/10) 188 5x10-1" at bounding box center [397, 107] width 476 height 19
click at [183, 106] on label at bounding box center [184, 107] width 7 height 8
click at [0, 0] on input "checkbox" at bounding box center [0, 0] width 0 height 0
type textarea "x"
click at [537, 41] on button "Close" at bounding box center [545, 42] width 27 height 12
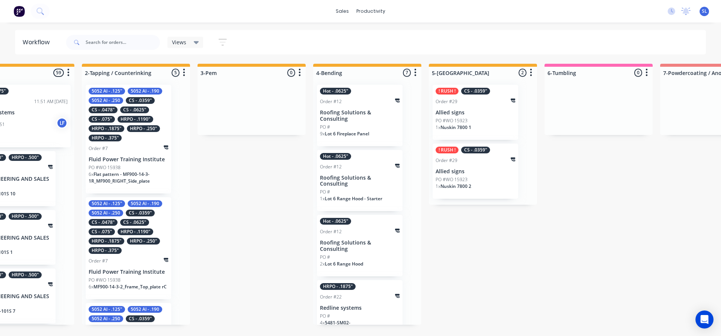
scroll to position [0, 992]
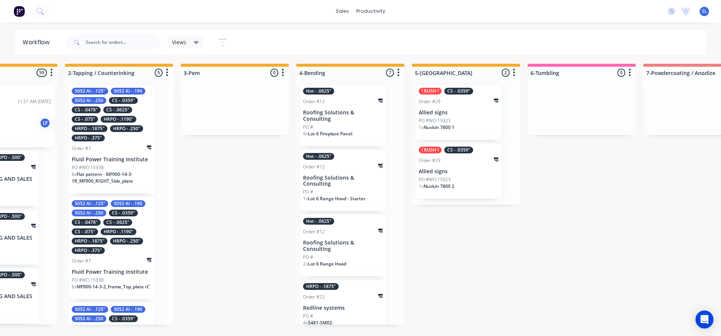
click at [472, 124] on div "1 x Nuskin 7800 1" at bounding box center [459, 130] width 80 height 13
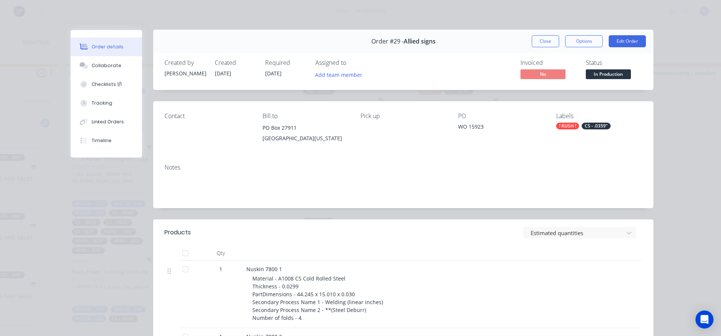
scroll to position [0, 0]
click at [127, 100] on button "Tracking" at bounding box center [106, 103] width 71 height 19
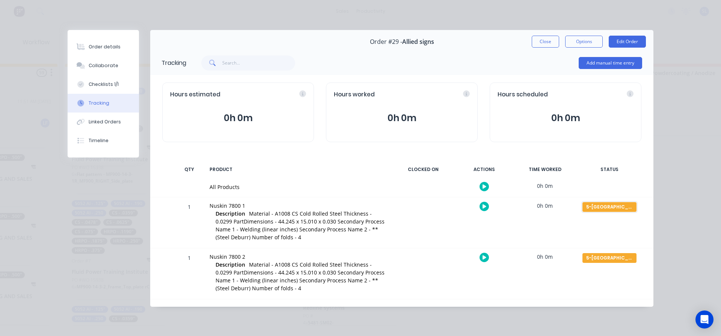
click at [611, 208] on div "5-[GEOGRAPHIC_DATA]" at bounding box center [609, 207] width 54 height 10
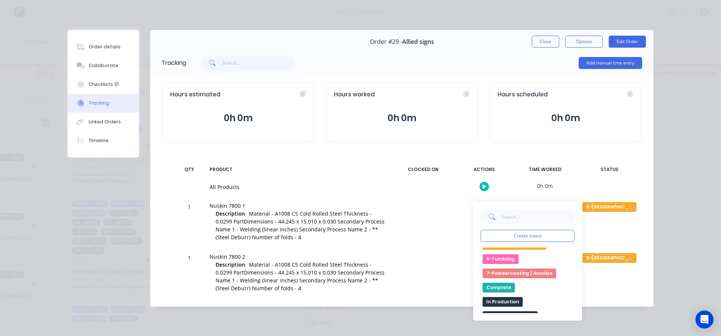
scroll to position [134, 0]
click at [505, 290] on button "Complete" at bounding box center [499, 290] width 32 height 10
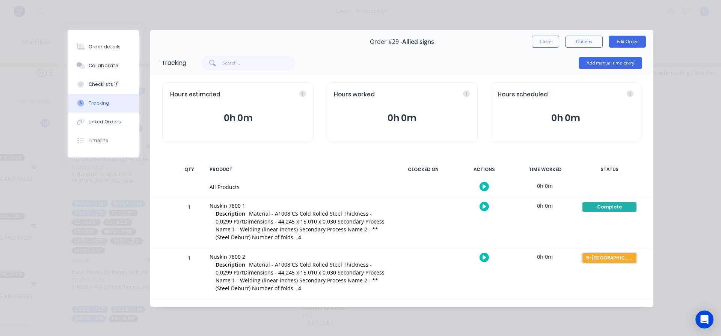
click at [600, 258] on div "5-[GEOGRAPHIC_DATA]" at bounding box center [609, 258] width 54 height 10
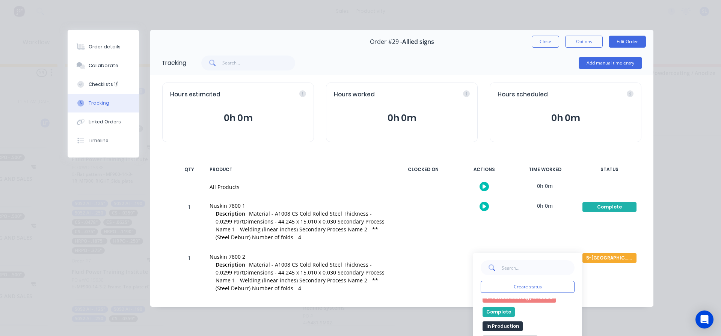
scroll to position [157, 0]
click at [501, 318] on button "Complete" at bounding box center [499, 318] width 32 height 10
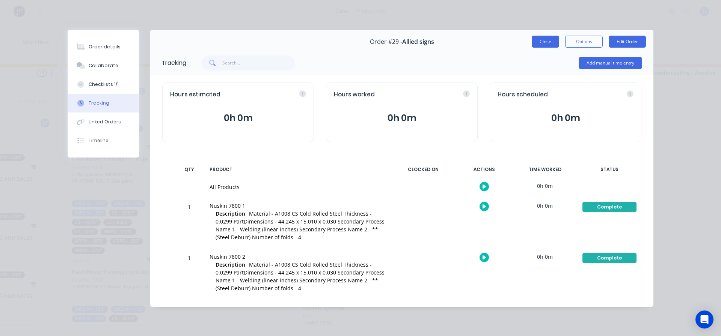
click at [549, 46] on button "Close" at bounding box center [545, 42] width 27 height 12
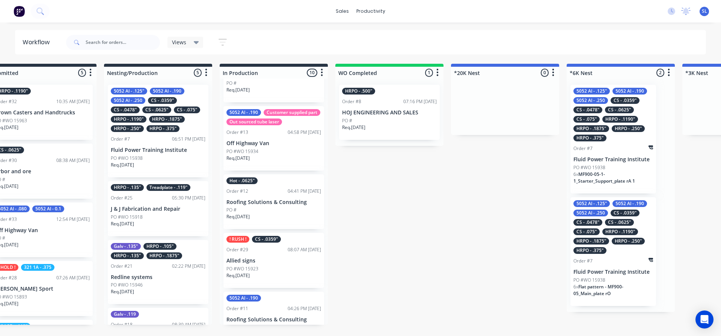
scroll to position [0, 141]
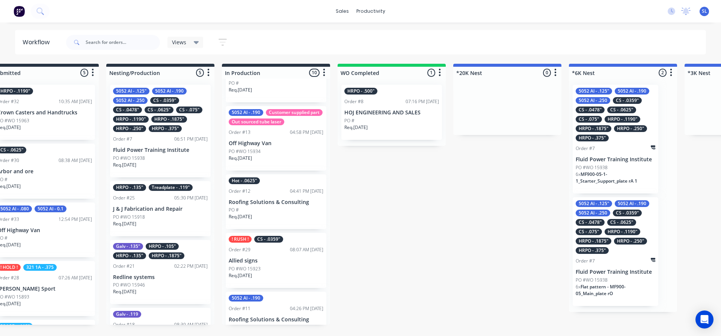
click at [412, 67] on div at bounding box center [392, 73] width 108 height 12
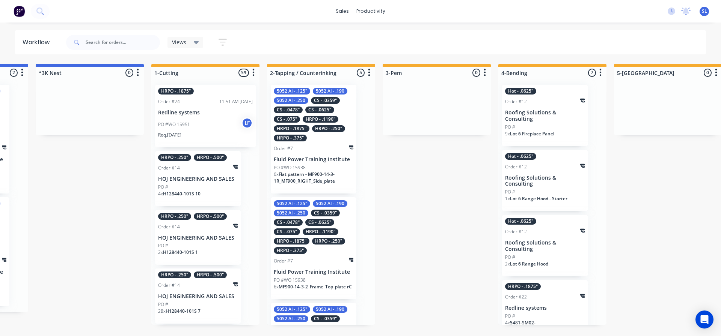
scroll to position [0, 799]
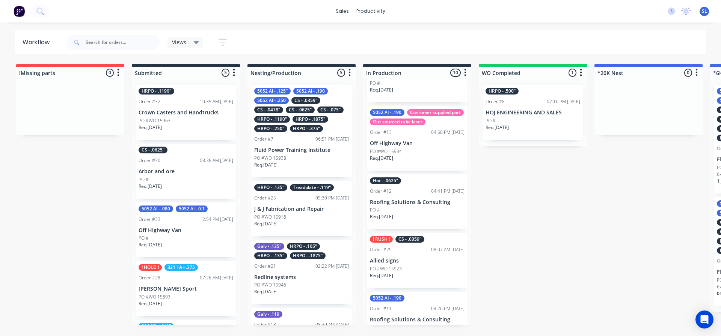
scroll to position [0, 131]
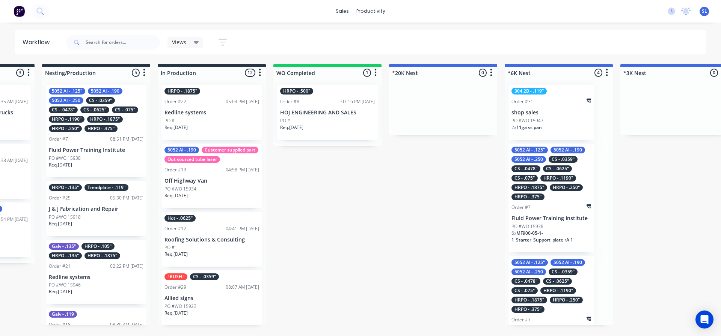
scroll to position [0, 210]
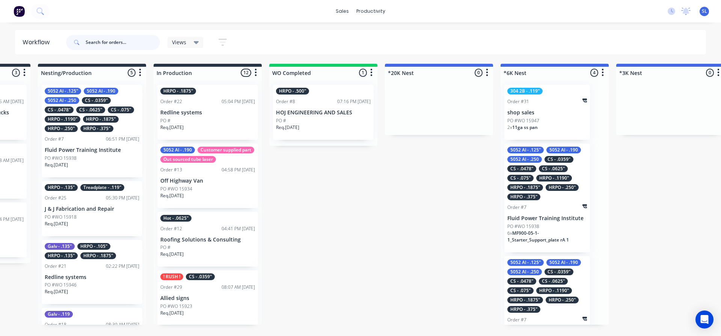
click at [111, 42] on input "text" at bounding box center [123, 42] width 74 height 15
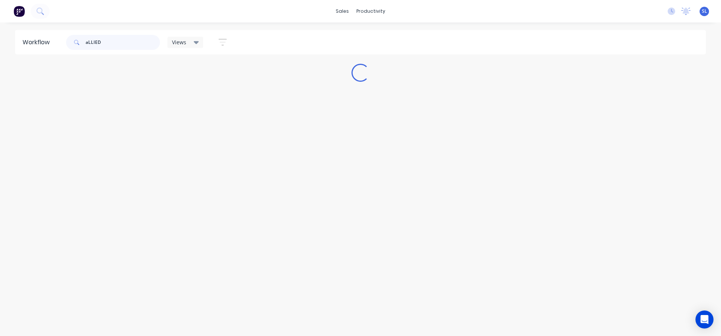
scroll to position [0, 0]
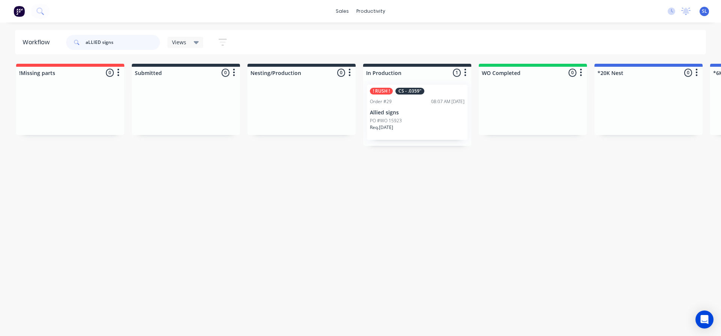
type input "aLLIED signs"
click at [416, 121] on div "PO #WO 15923" at bounding box center [417, 121] width 95 height 7
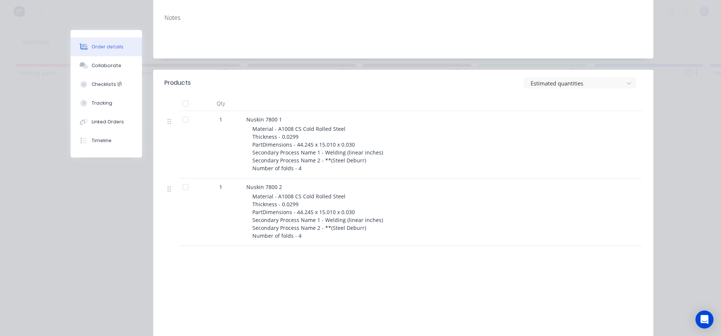
scroll to position [113, 0]
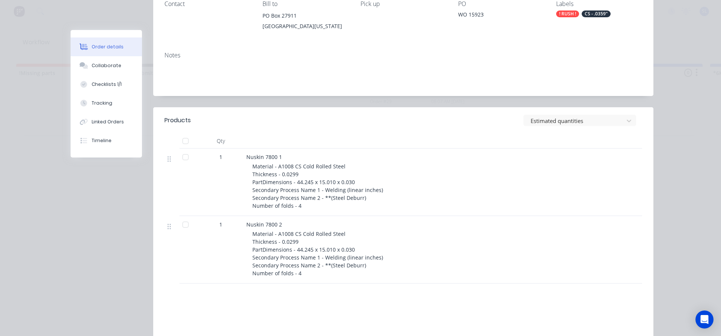
click at [184, 158] on div at bounding box center [185, 157] width 15 height 15
click at [183, 223] on div at bounding box center [185, 224] width 15 height 15
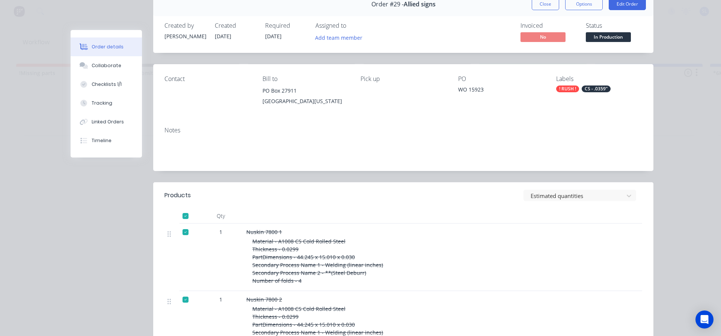
scroll to position [0, 0]
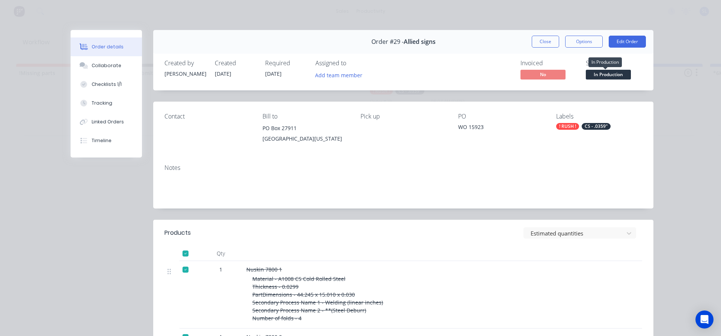
click at [616, 75] on span "In Production" at bounding box center [608, 74] width 45 height 9
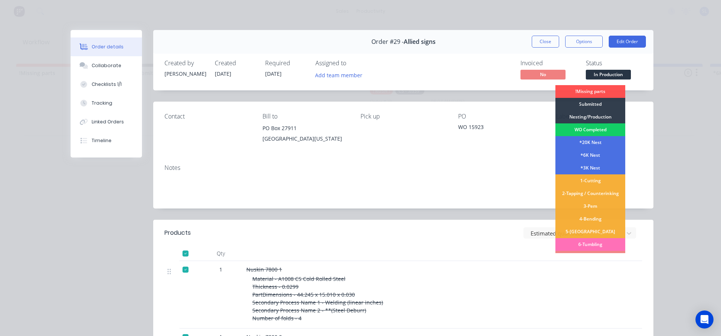
click at [592, 128] on div "WO Completed" at bounding box center [590, 130] width 70 height 13
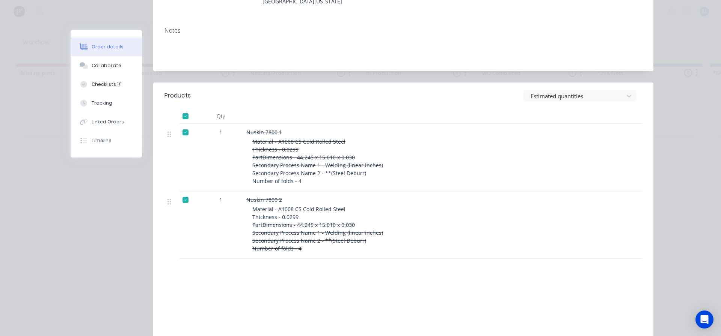
scroll to position [150, 0]
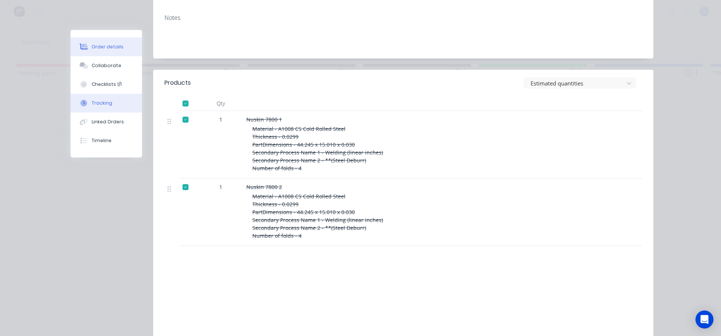
click at [100, 106] on div "Tracking" at bounding box center [102, 103] width 21 height 7
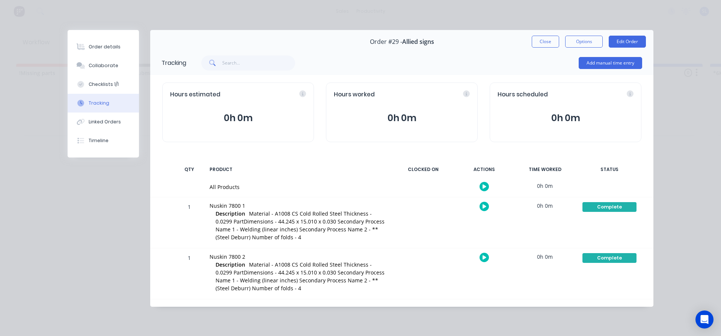
scroll to position [0, 0]
click at [115, 59] on button "Collaborate" at bounding box center [103, 65] width 71 height 19
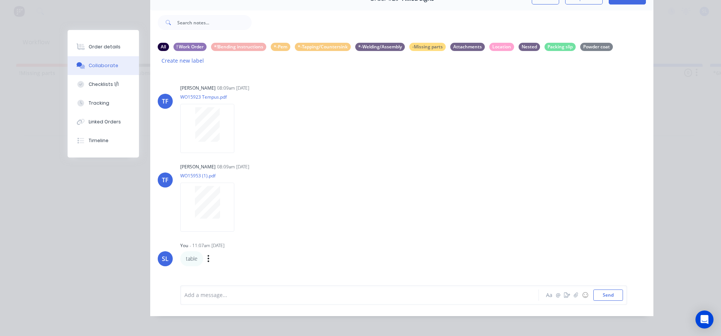
scroll to position [53, 0]
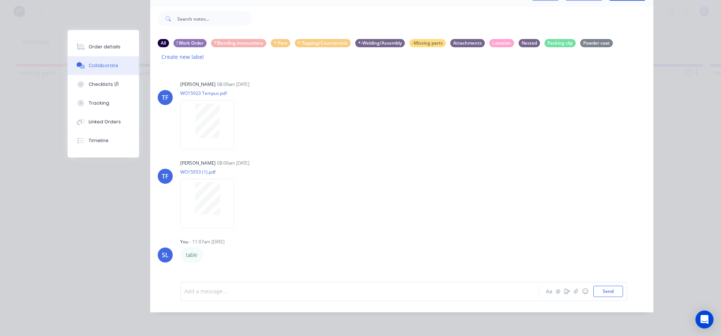
click at [235, 294] on div at bounding box center [349, 292] width 329 height 8
drag, startPoint x: 198, startPoint y: 291, endPoint x: 190, endPoint y: 291, distance: 7.9
click at [190, 291] on span "pALLET #24" at bounding box center [199, 291] width 29 height 7
drag, startPoint x: 199, startPoint y: 291, endPoint x: 182, endPoint y: 292, distance: 16.9
click at [185, 292] on span "pALLET #24" at bounding box center [199, 291] width 29 height 7
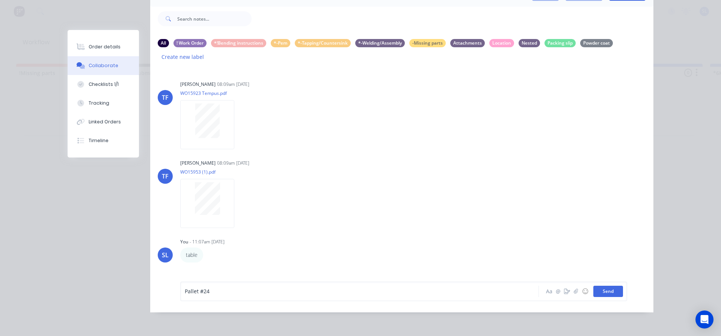
click at [597, 293] on button "Send" at bounding box center [608, 291] width 30 height 11
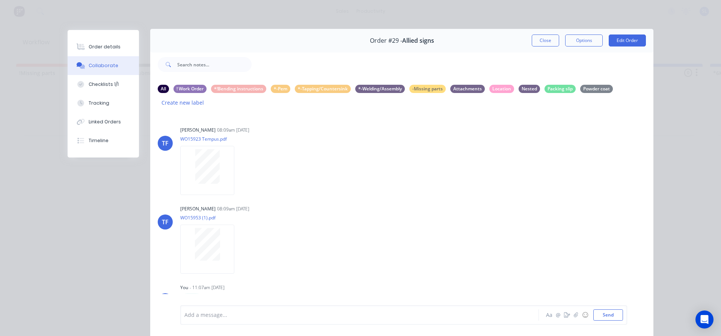
scroll to position [0, 0]
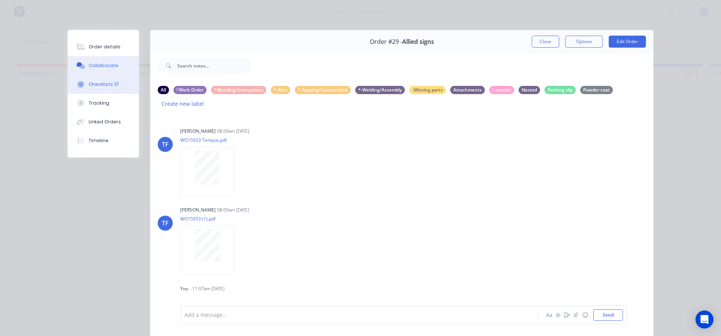
click at [102, 84] on div "Checklists 1/1" at bounding box center [104, 84] width 30 height 7
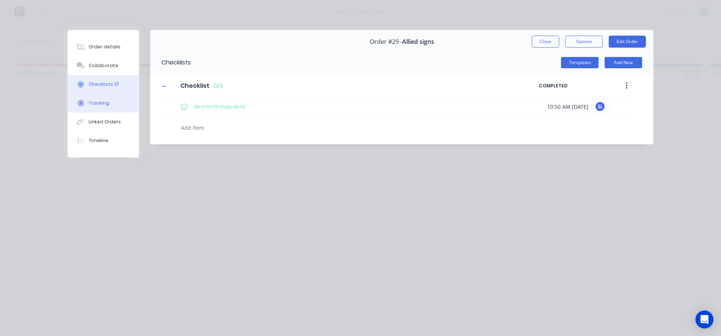
click at [114, 106] on button "Tracking" at bounding box center [103, 103] width 71 height 19
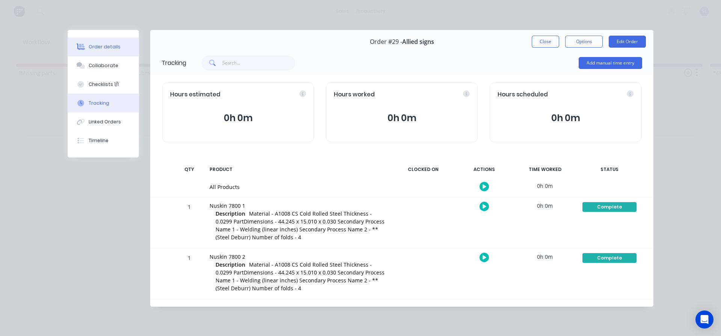
click at [109, 42] on button "Order details" at bounding box center [103, 47] width 71 height 19
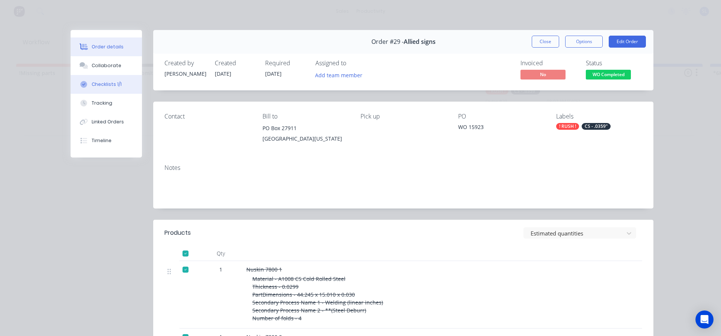
click at [113, 86] on div "Checklists 1/1" at bounding box center [107, 84] width 30 height 7
type textarea "x"
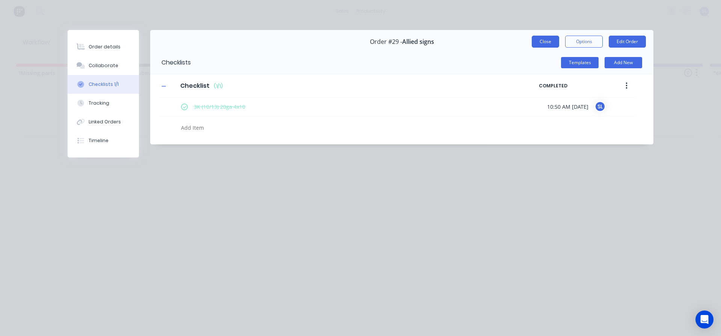
click at [535, 38] on button "Close" at bounding box center [545, 42] width 27 height 12
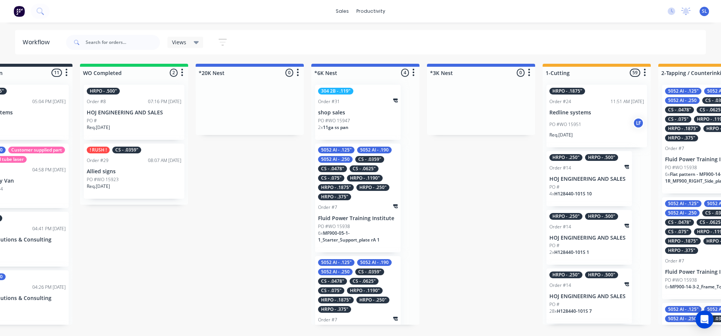
scroll to position [0, 403]
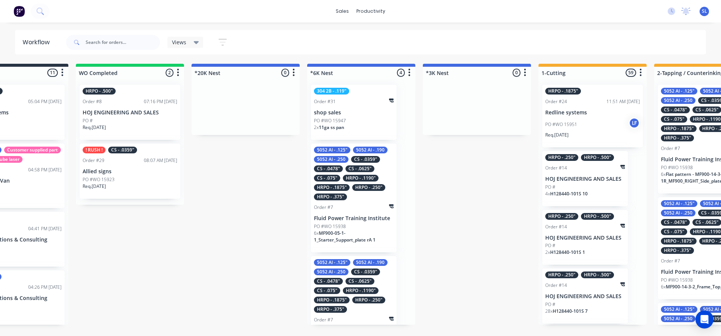
click at [352, 222] on div "5052 Al - .125" 5052 Al - .190 5052 Al - .250 CS - .0359" CS - .0478" CS - .062…" at bounding box center [354, 198] width 86 height 109
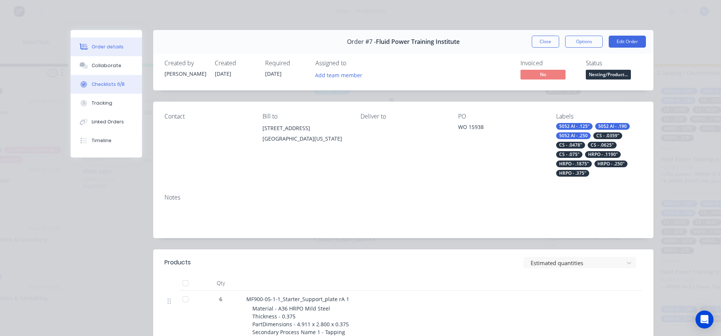
click at [118, 86] on div "Checklists 6/8" at bounding box center [108, 84] width 33 height 7
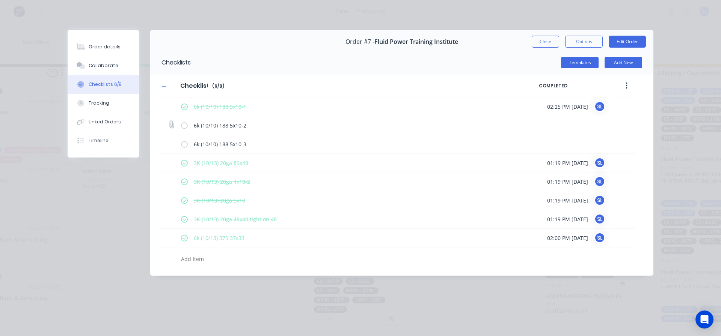
click at [183, 125] on label at bounding box center [184, 126] width 7 height 8
click at [0, 0] on input "checkbox" at bounding box center [0, 0] width 0 height 0
click at [185, 146] on label at bounding box center [184, 144] width 7 height 8
click at [0, 0] on input "checkbox" at bounding box center [0, 0] width 0 height 0
type textarea "x"
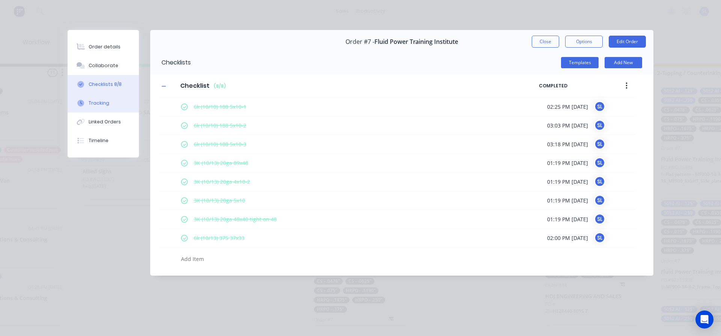
click at [97, 102] on div "Tracking" at bounding box center [99, 103] width 21 height 7
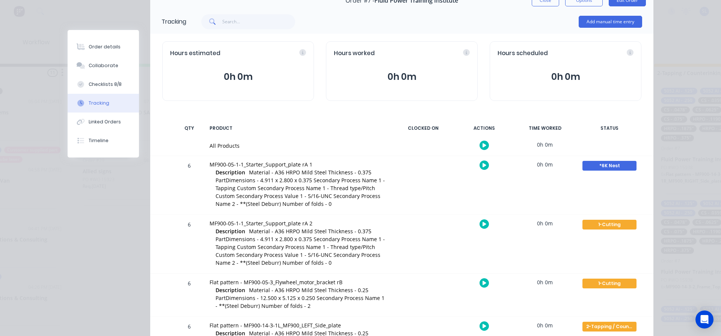
scroll to position [53, 0]
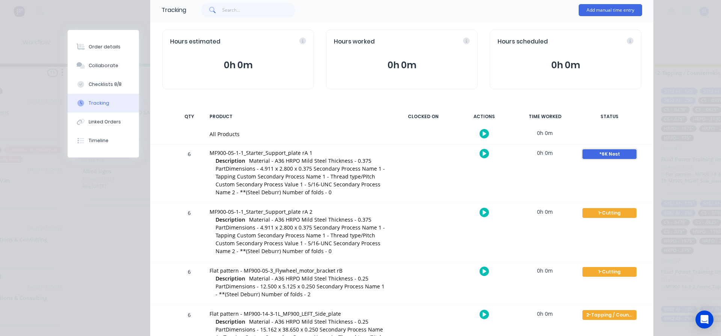
click at [606, 152] on div "*6K Nest" at bounding box center [609, 154] width 54 height 10
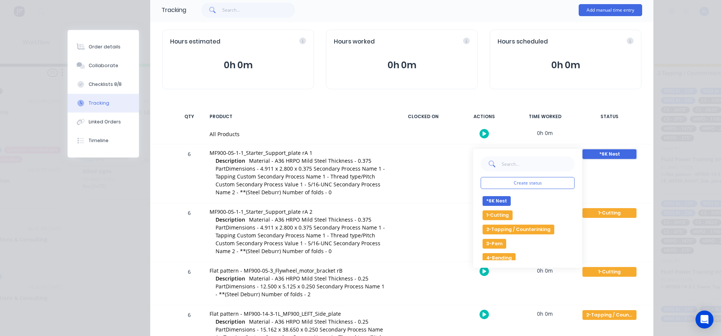
scroll to position [38, 0]
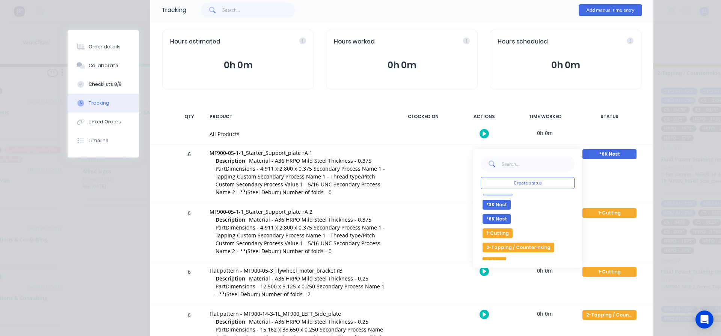
click at [491, 234] on button "1-Cutting" at bounding box center [498, 234] width 30 height 10
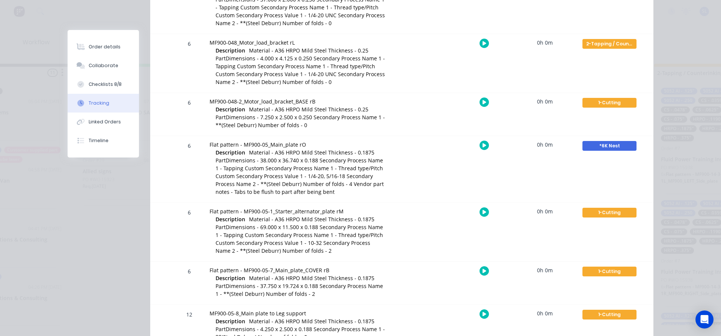
scroll to position [579, 0]
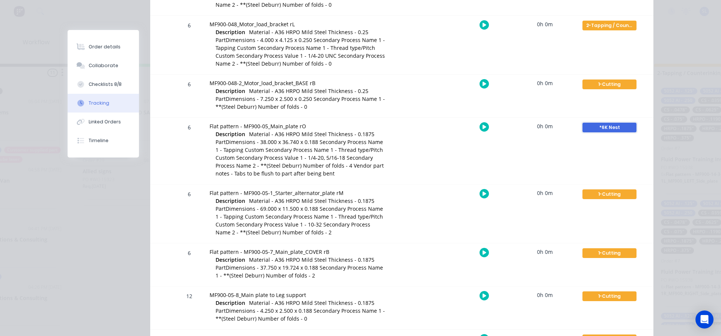
click at [599, 128] on div "*6K Nest" at bounding box center [609, 128] width 54 height 10
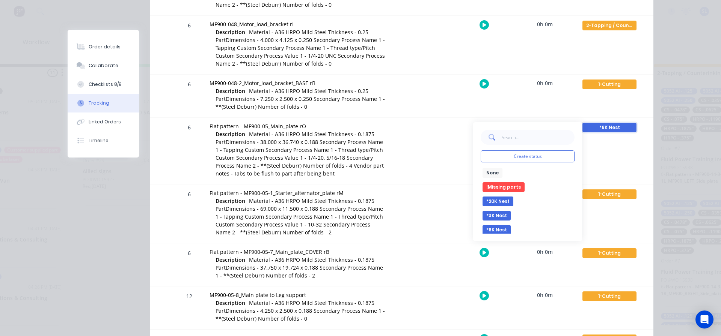
scroll to position [38, 0]
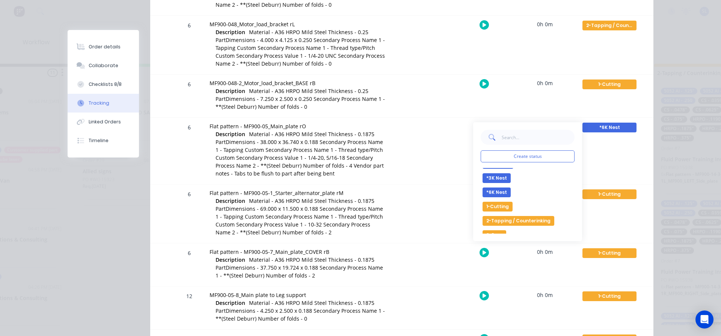
click at [491, 207] on button "1-Cutting" at bounding box center [498, 207] width 30 height 10
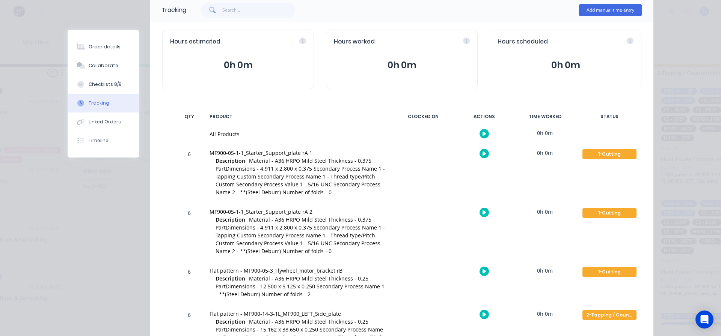
scroll to position [0, 0]
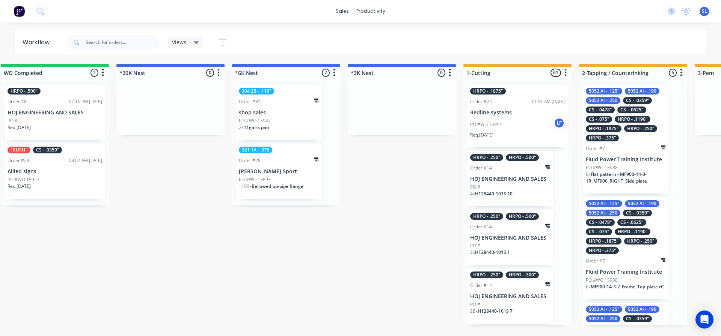
scroll to position [0, 472]
